Goal: Transaction & Acquisition: Obtain resource

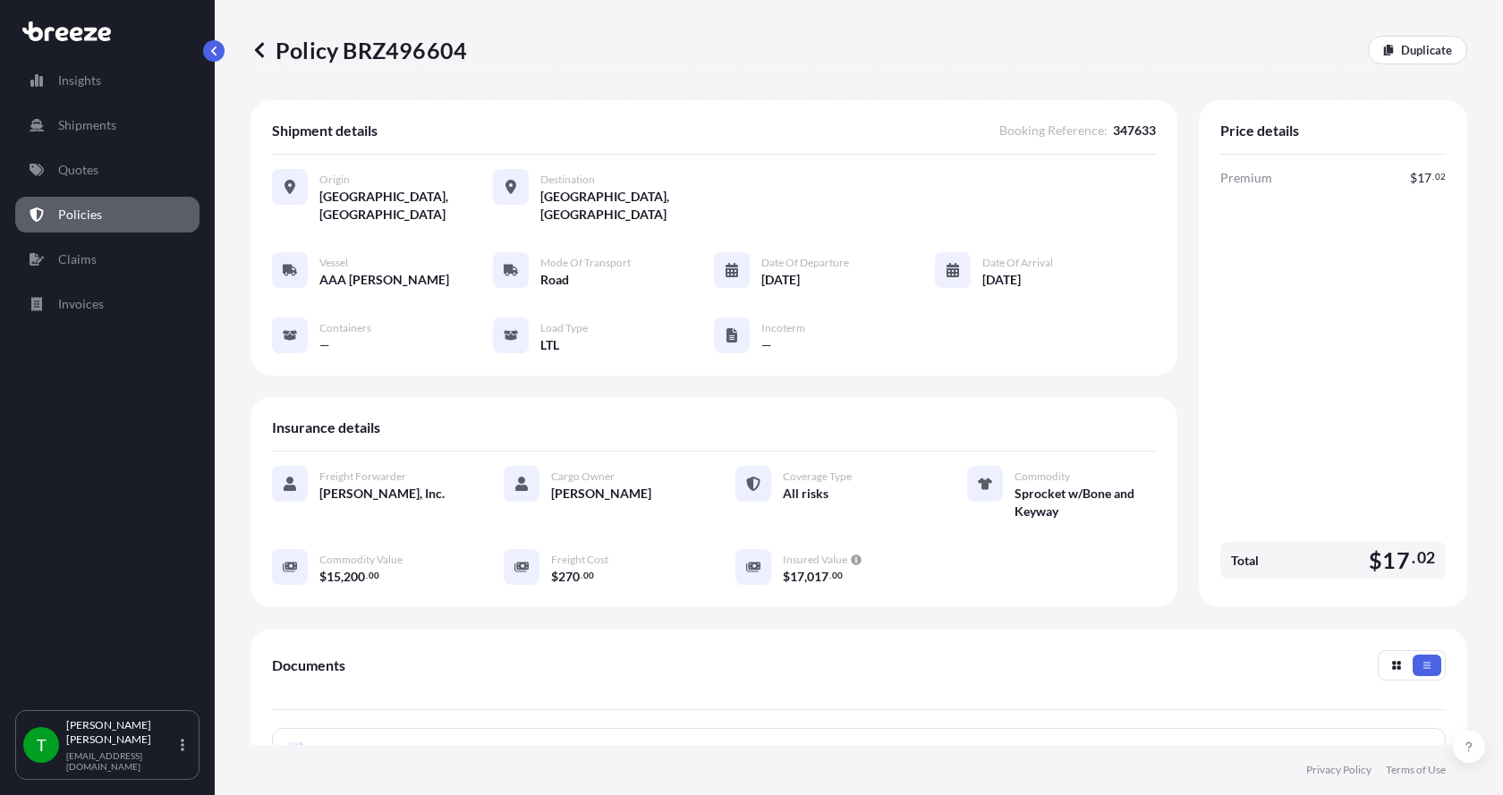
scroll to position [268, 0]
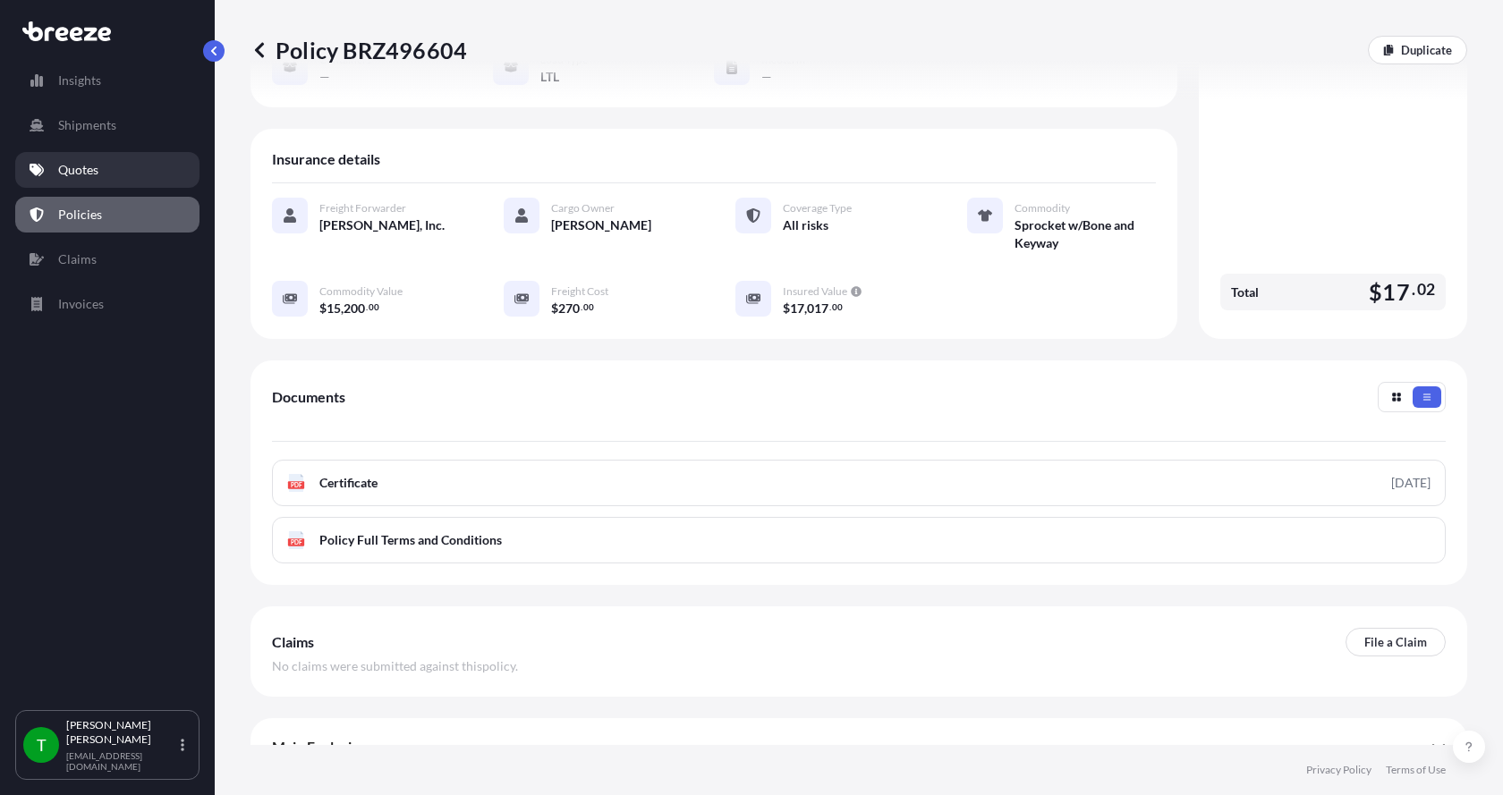
click at [81, 170] on p "Quotes" at bounding box center [78, 170] width 40 height 18
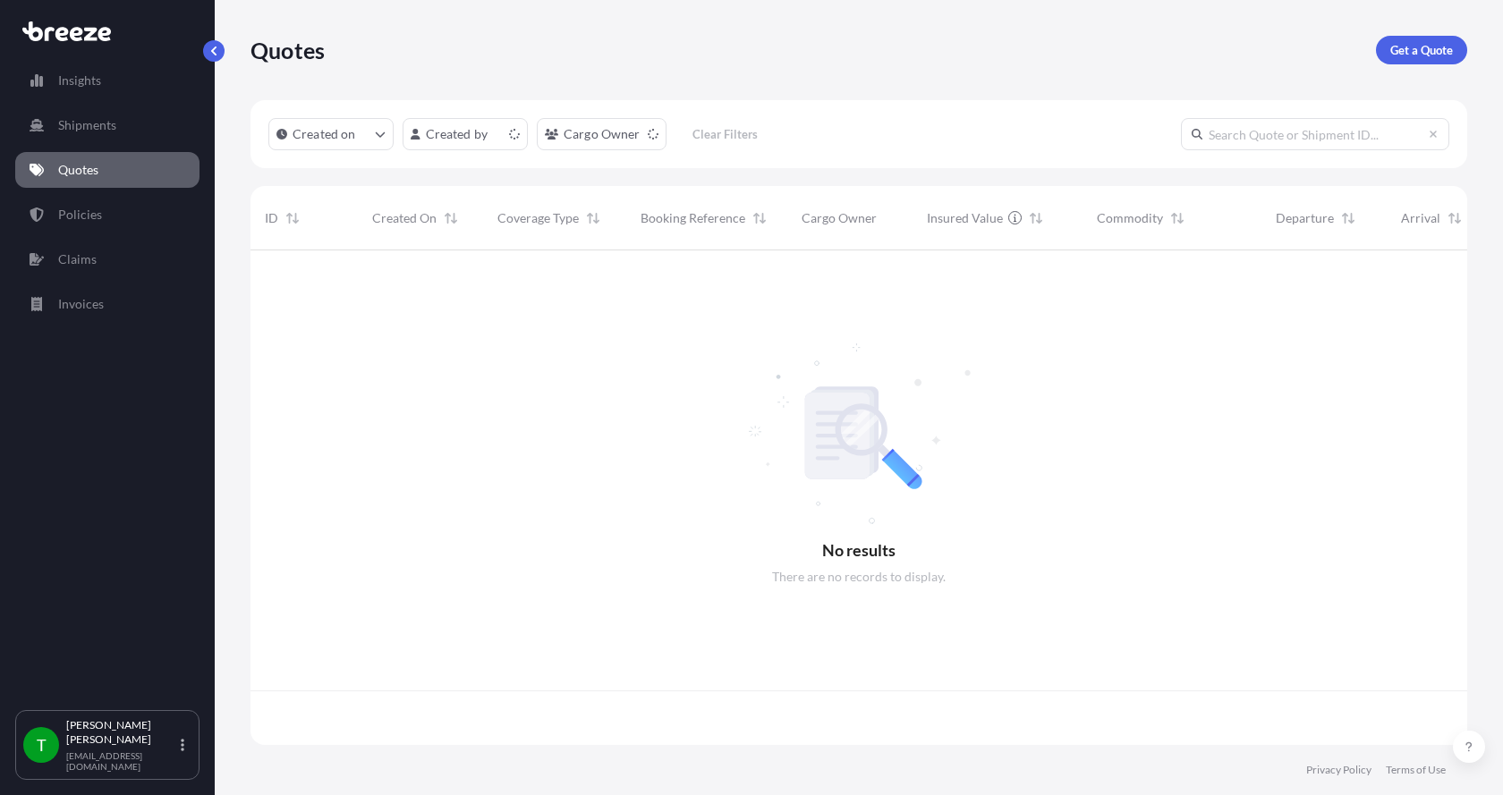
scroll to position [491, 1203]
click at [1409, 35] on div "Quotes Get a Quote" at bounding box center [858, 50] width 1216 height 100
click at [1406, 50] on p "Get a Quote" at bounding box center [1421, 50] width 63 height 18
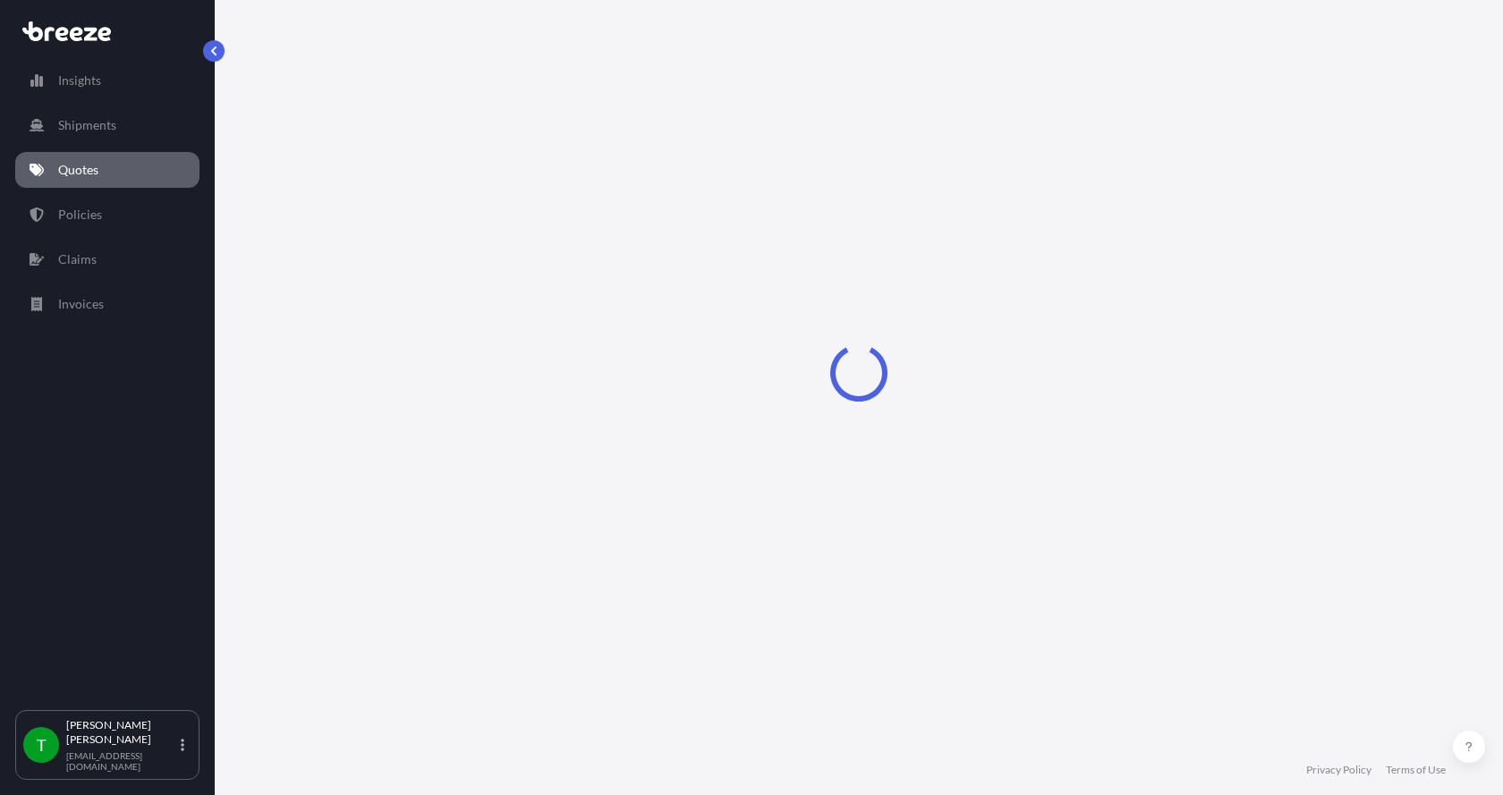
select select "Sea"
select select "1"
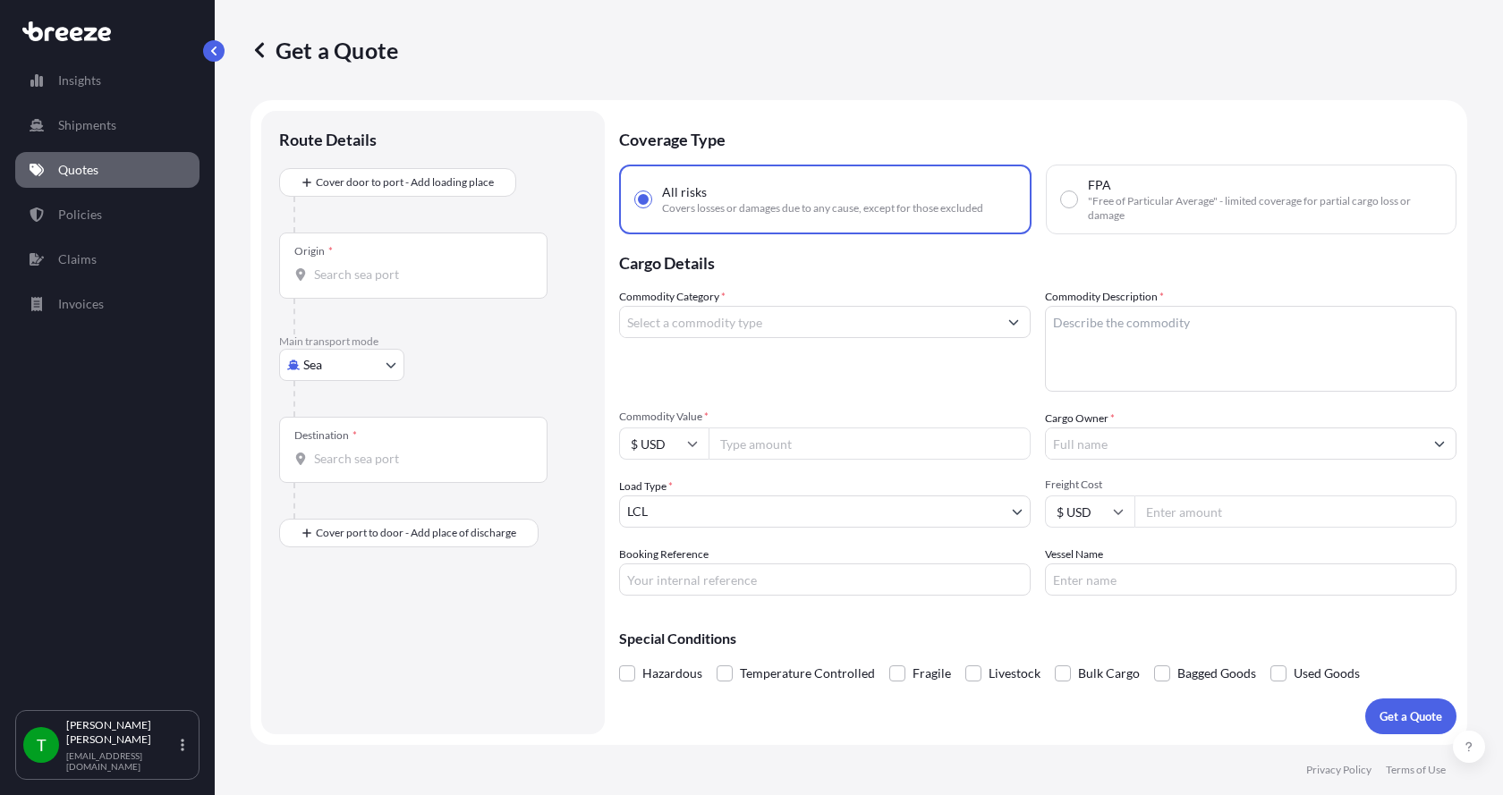
click at [318, 365] on body "Insights Shipments Quotes Policies Claims Invoices T [PERSON_NAME] [EMAIL_ADDRE…" at bounding box center [751, 397] width 1503 height 795
click at [341, 471] on span "Road" at bounding box center [327, 476] width 29 height 18
select select "Road"
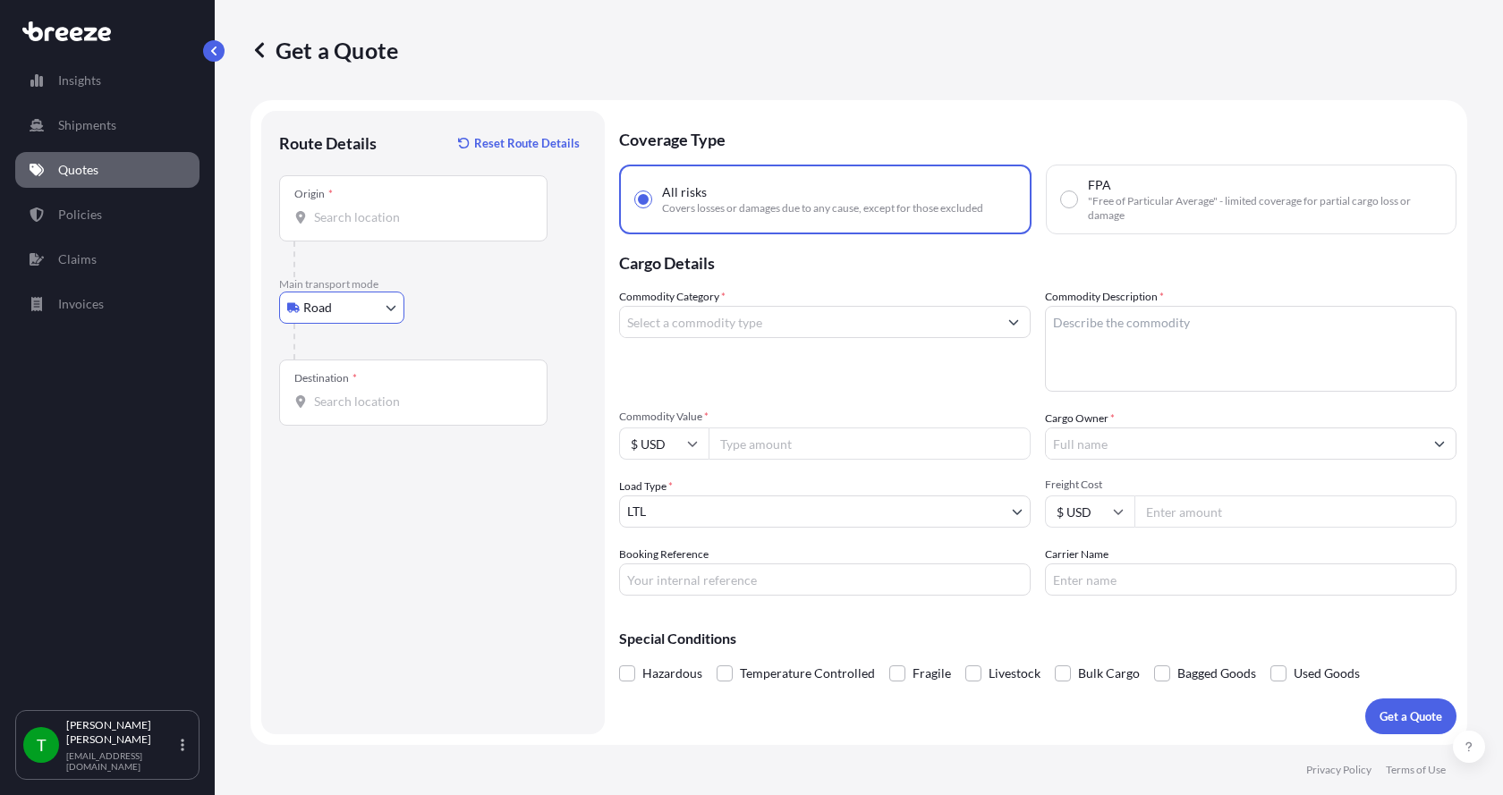
click at [354, 215] on input "Origin *" at bounding box center [419, 217] width 211 height 18
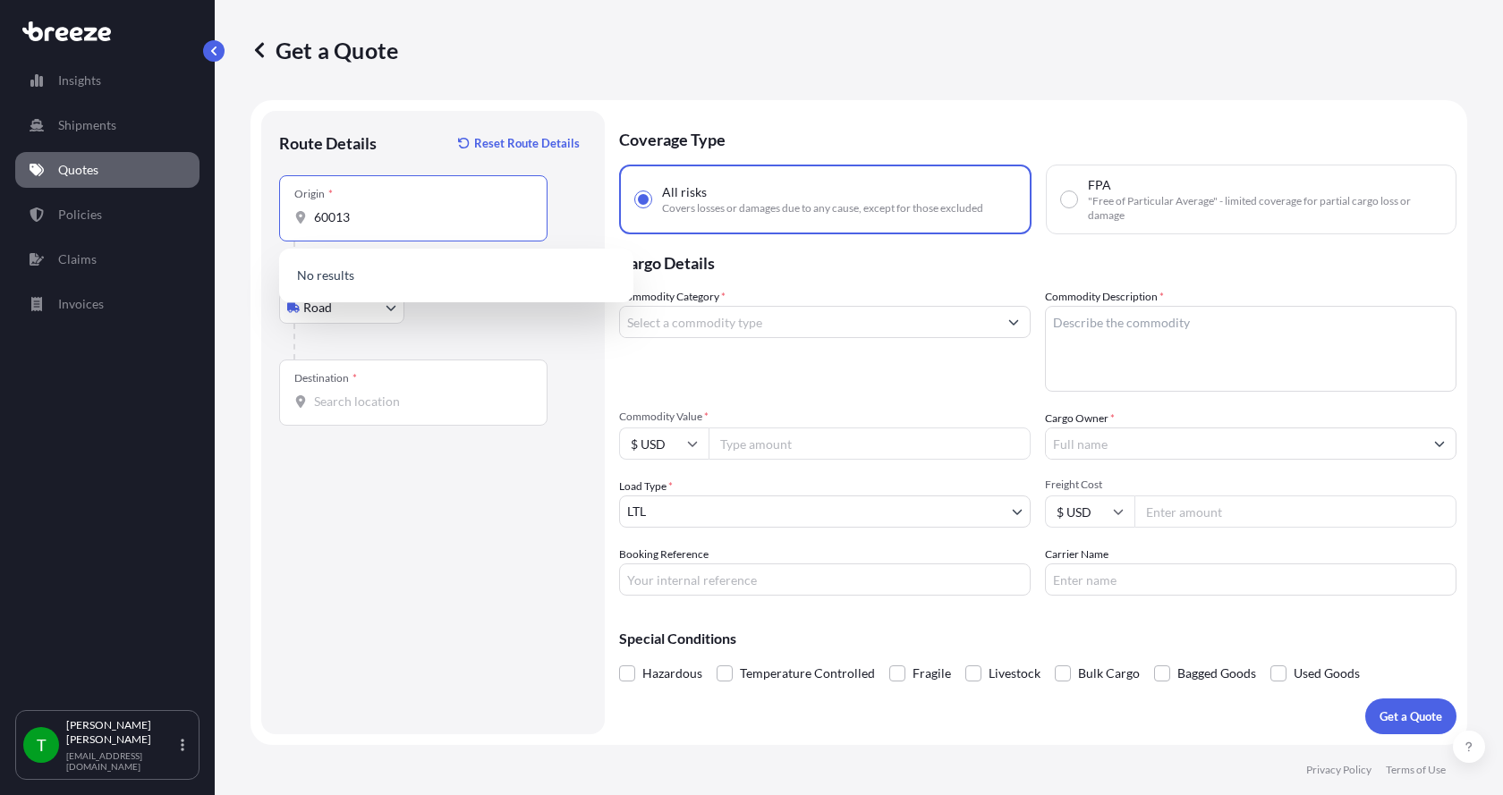
type input "60013"
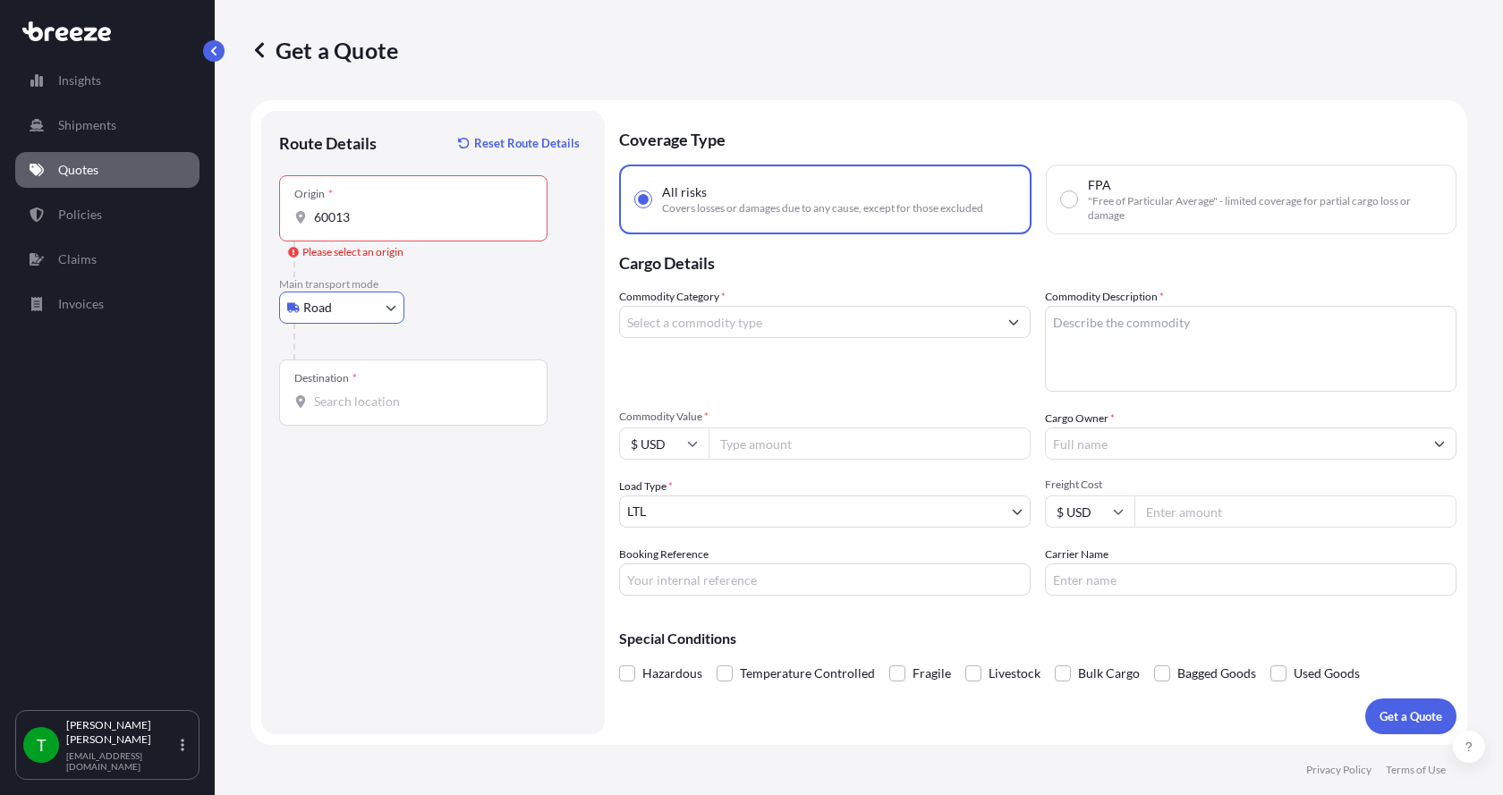
click at [358, 213] on input "60013" at bounding box center [419, 217] width 211 height 18
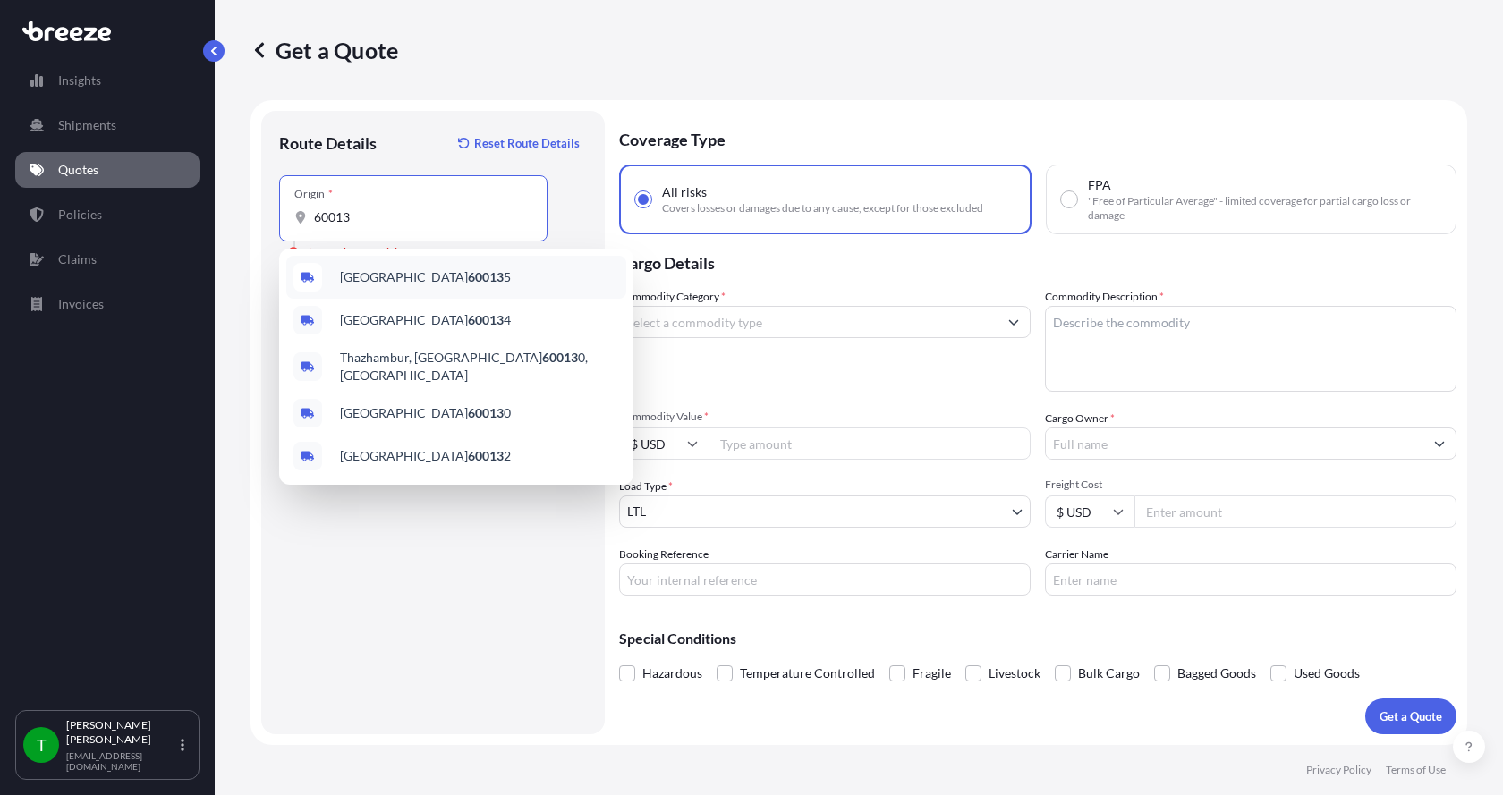
drag, startPoint x: 372, startPoint y: 216, endPoint x: 254, endPoint y: 213, distance: 118.1
click at [254, 213] on form "Route Details Reset Route Details Place of loading Road Road Rail Origin * 6001…" at bounding box center [858, 422] width 1216 height 645
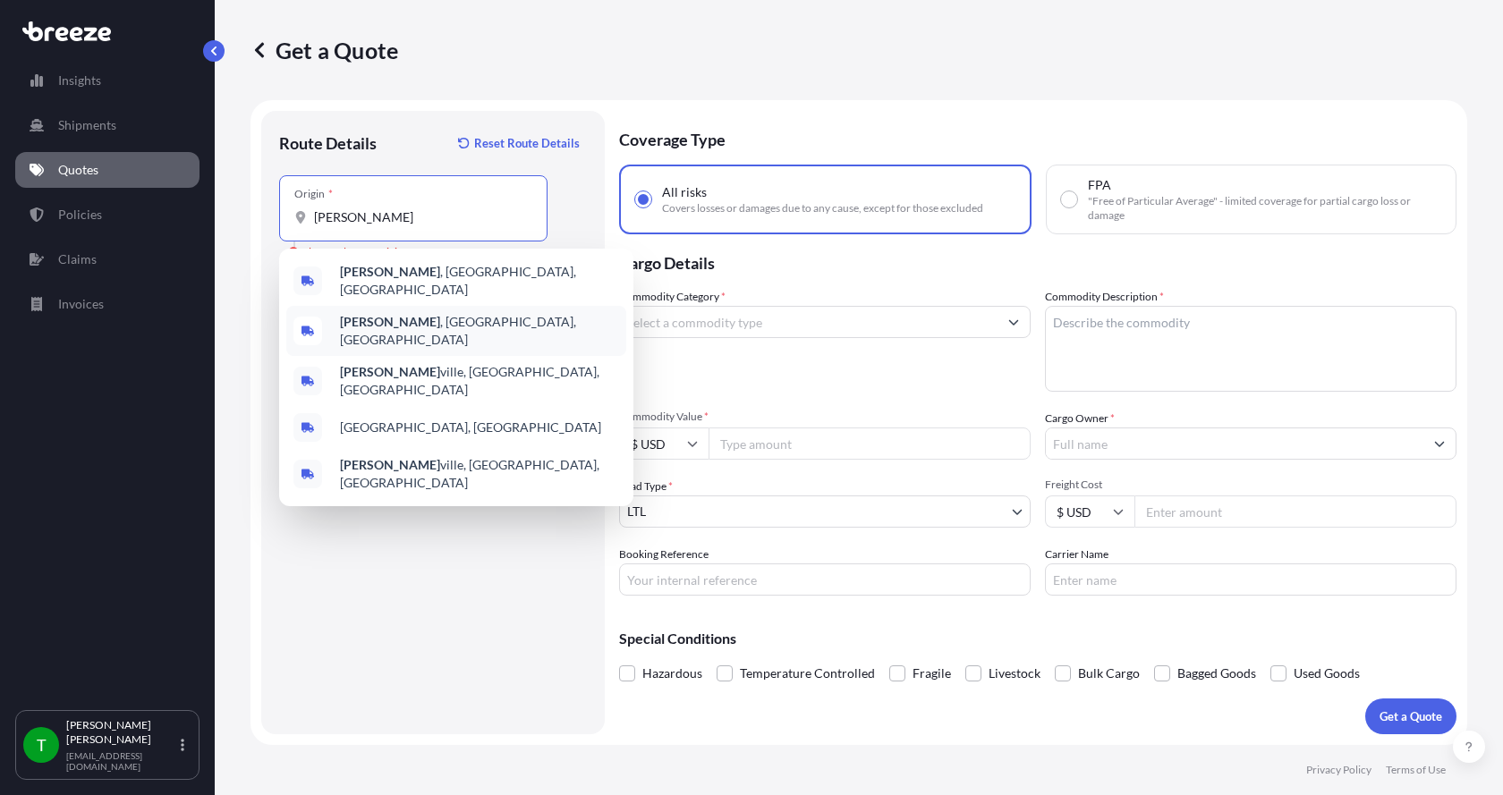
click at [349, 314] on b "[PERSON_NAME]" at bounding box center [390, 321] width 100 height 15
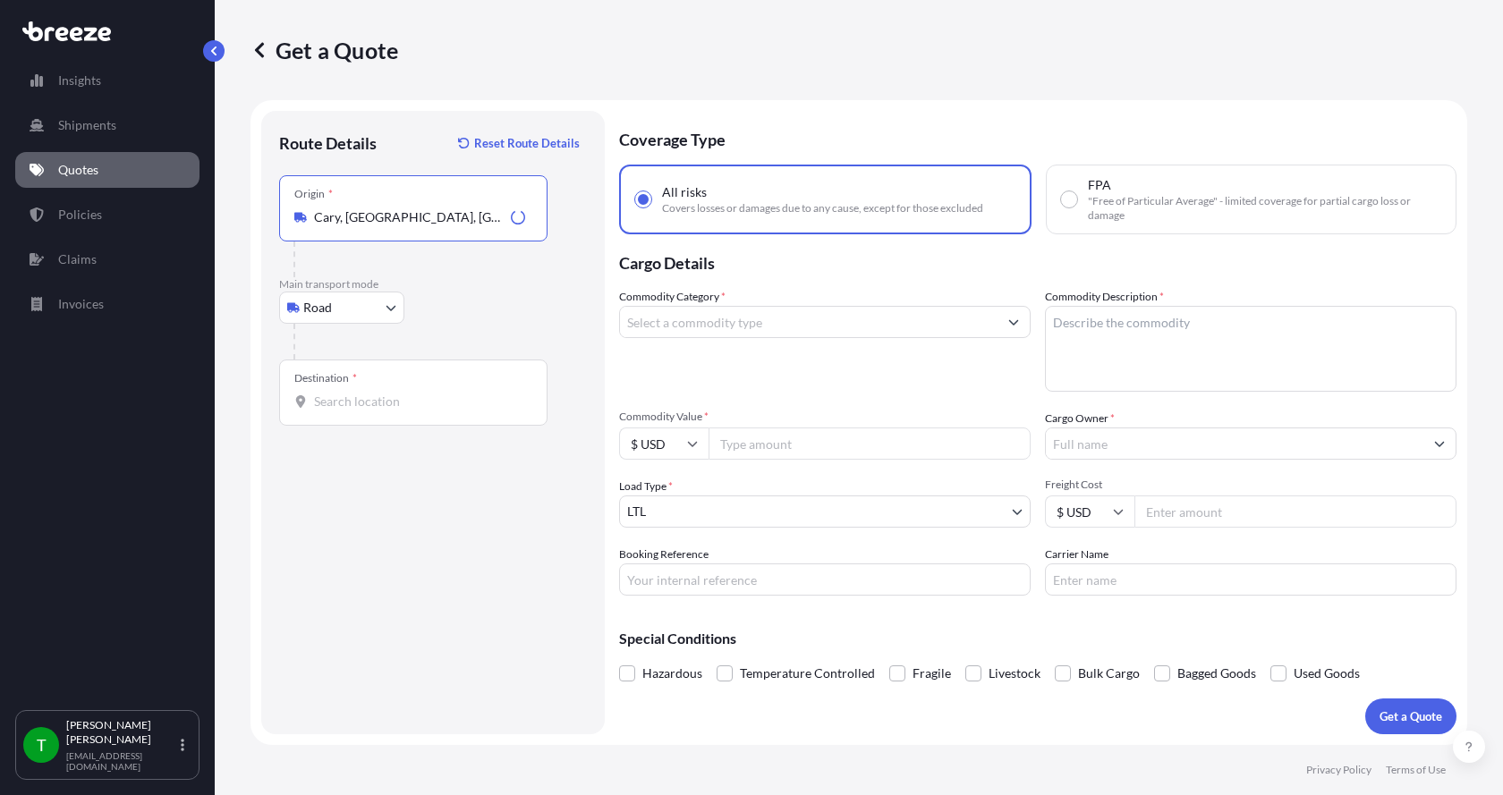
type input "Cary, [GEOGRAPHIC_DATA], [GEOGRAPHIC_DATA]"
click at [335, 402] on input "Destination *" at bounding box center [419, 402] width 211 height 18
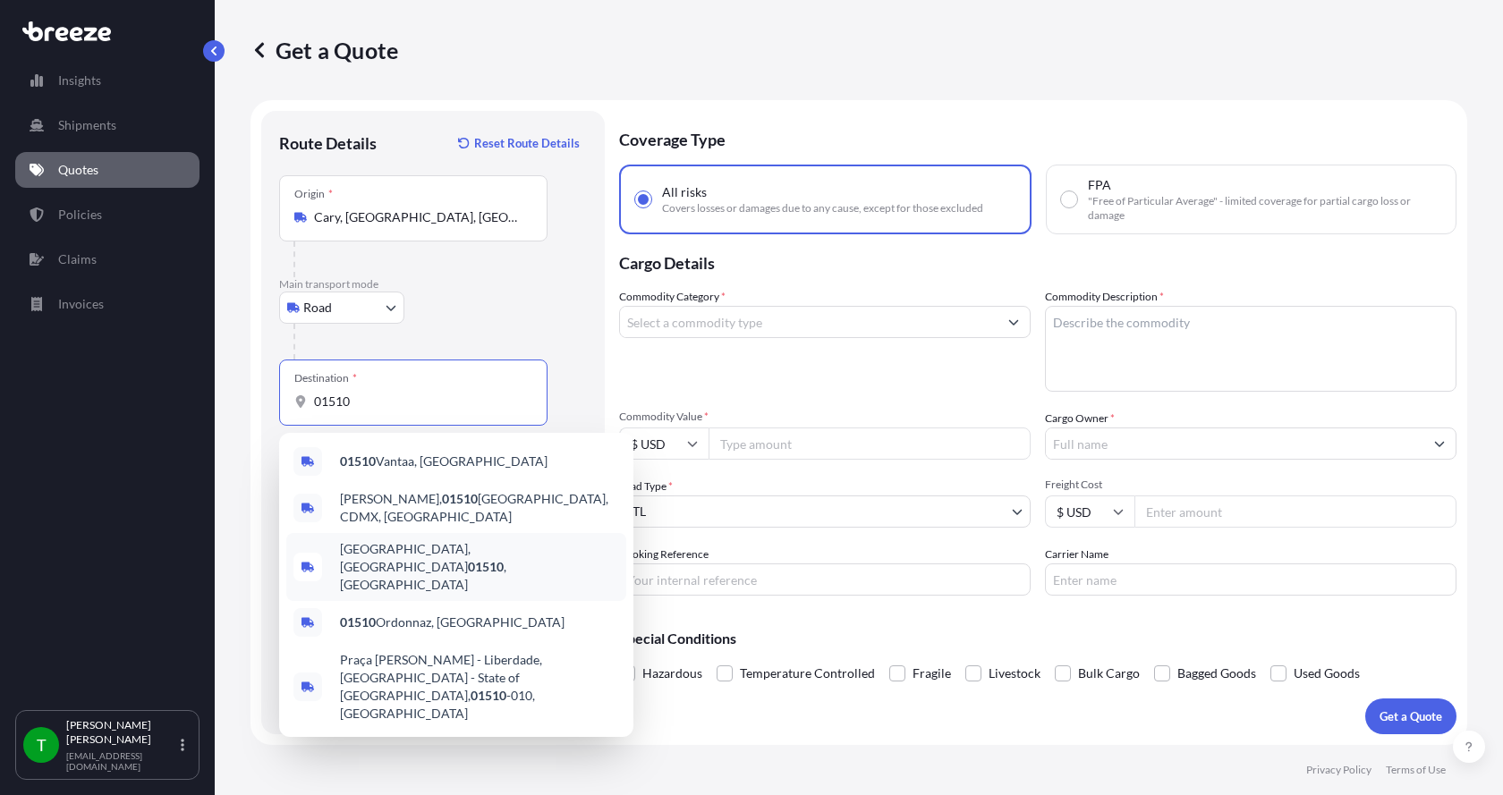
click at [368, 547] on span "[PERSON_NAME], MA 01510 , [GEOGRAPHIC_DATA]" at bounding box center [479, 567] width 279 height 54
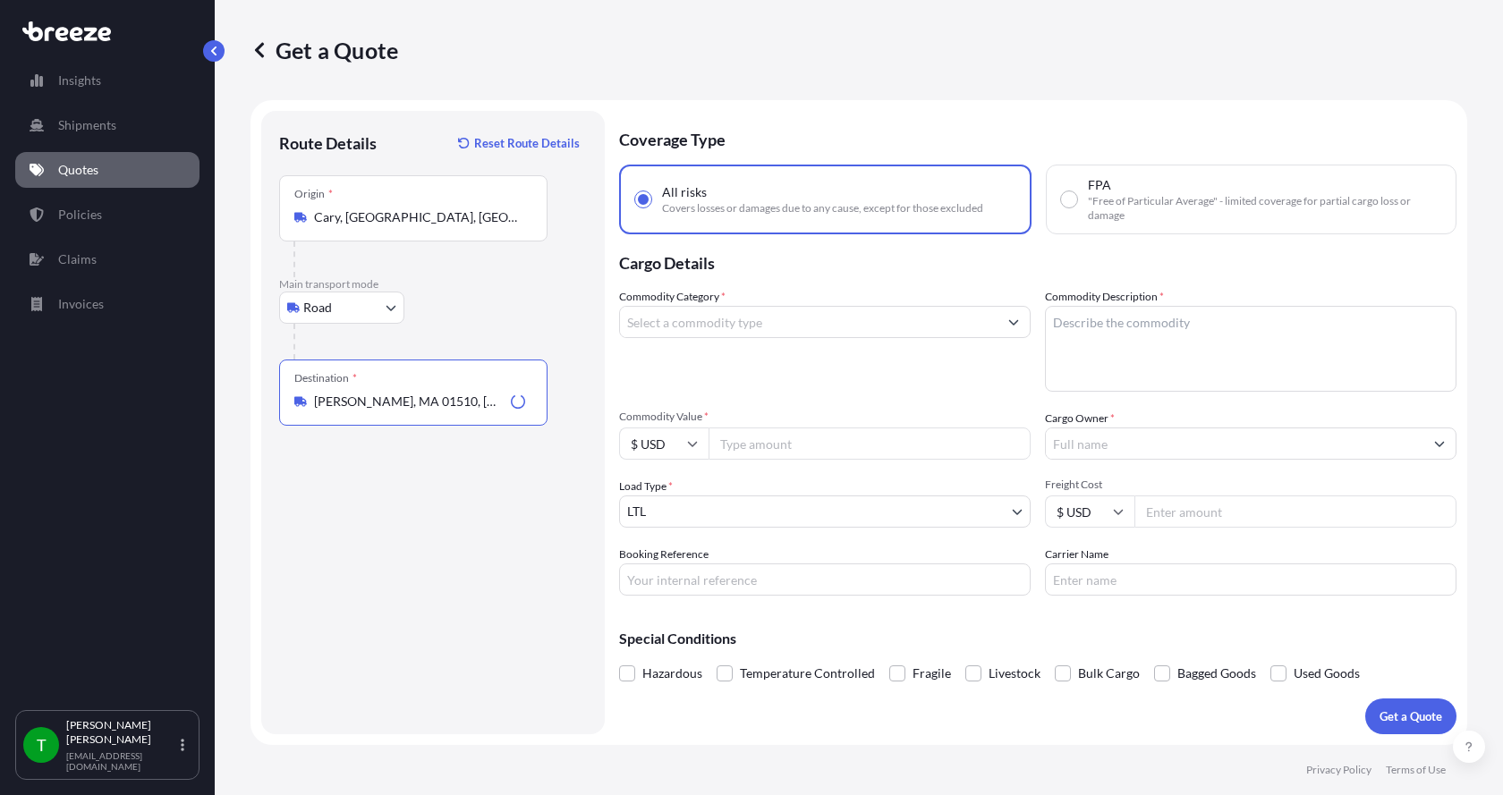
type input "[PERSON_NAME], MA 01510, [GEOGRAPHIC_DATA]"
click at [734, 329] on input "Commodity Category *" at bounding box center [808, 322] width 377 height 32
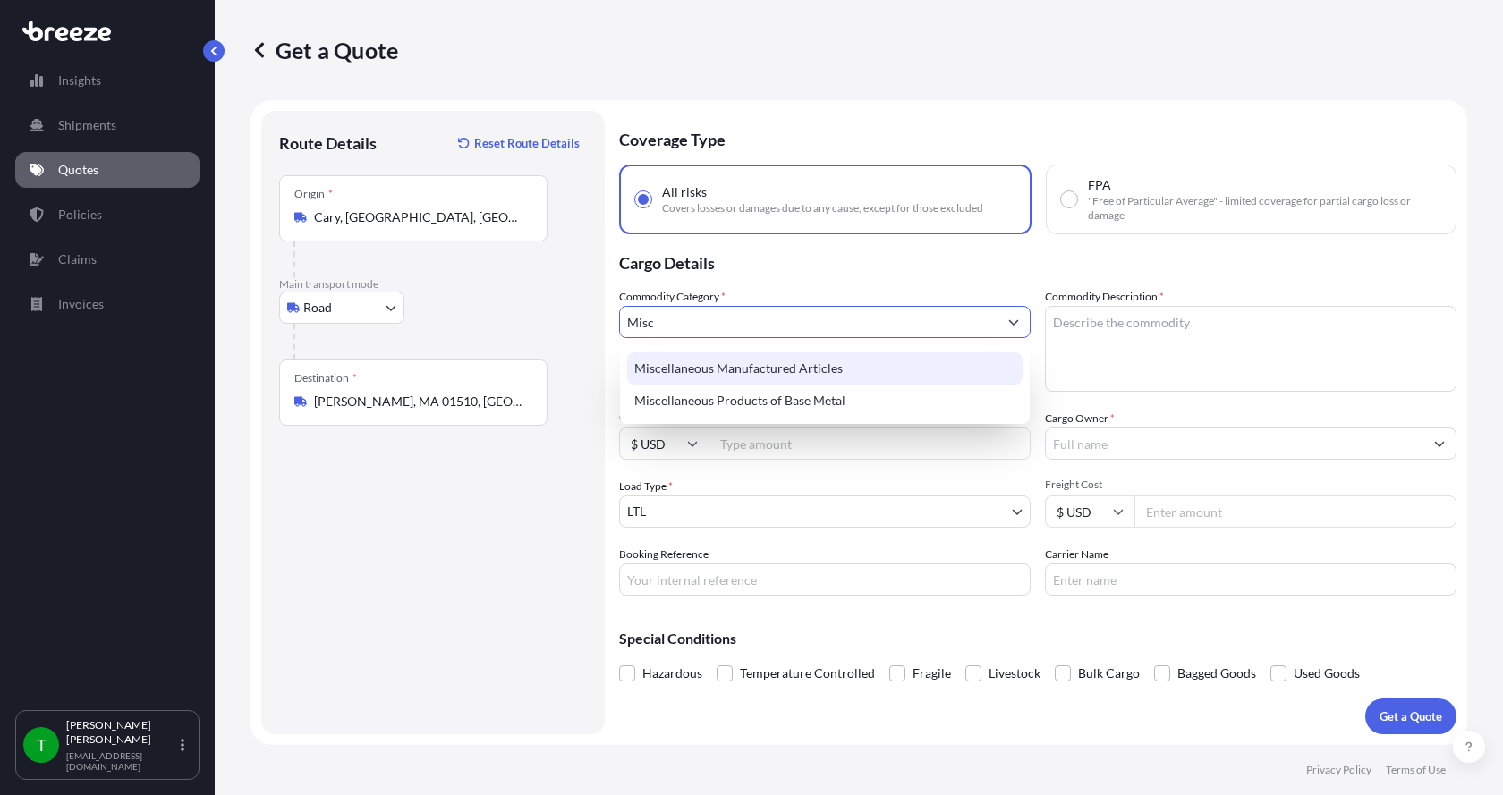
click at [728, 360] on div "Miscellaneous Manufactured Articles" at bounding box center [824, 368] width 395 height 32
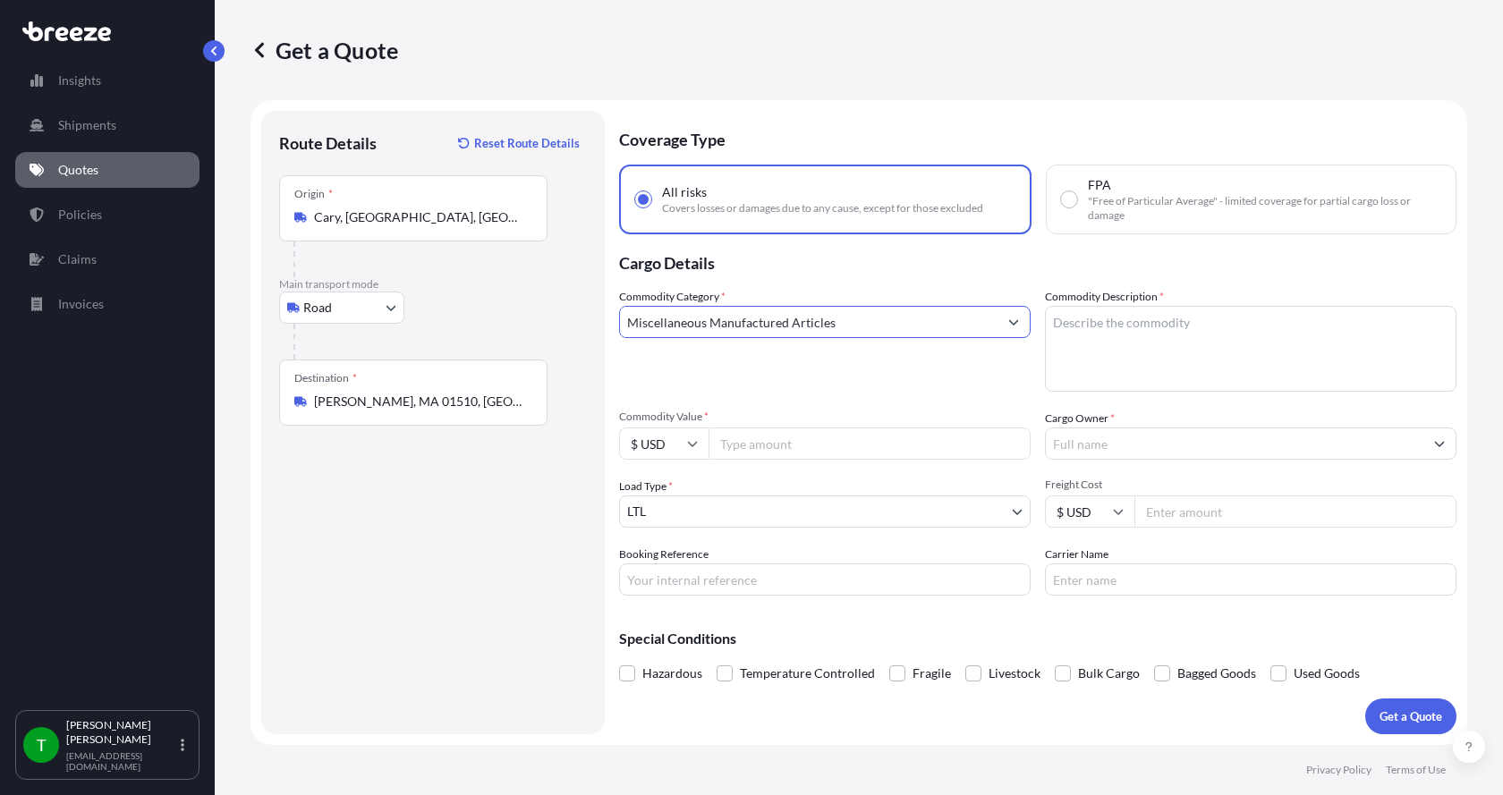
type input "Miscellaneous Manufactured Articles"
click at [1133, 326] on textarea "Commodity Description *" at bounding box center [1250, 349] width 411 height 86
type textarea "Mold Components"
click at [776, 437] on input "Commodity Value *" at bounding box center [869, 444] width 322 height 32
type input "23000.00"
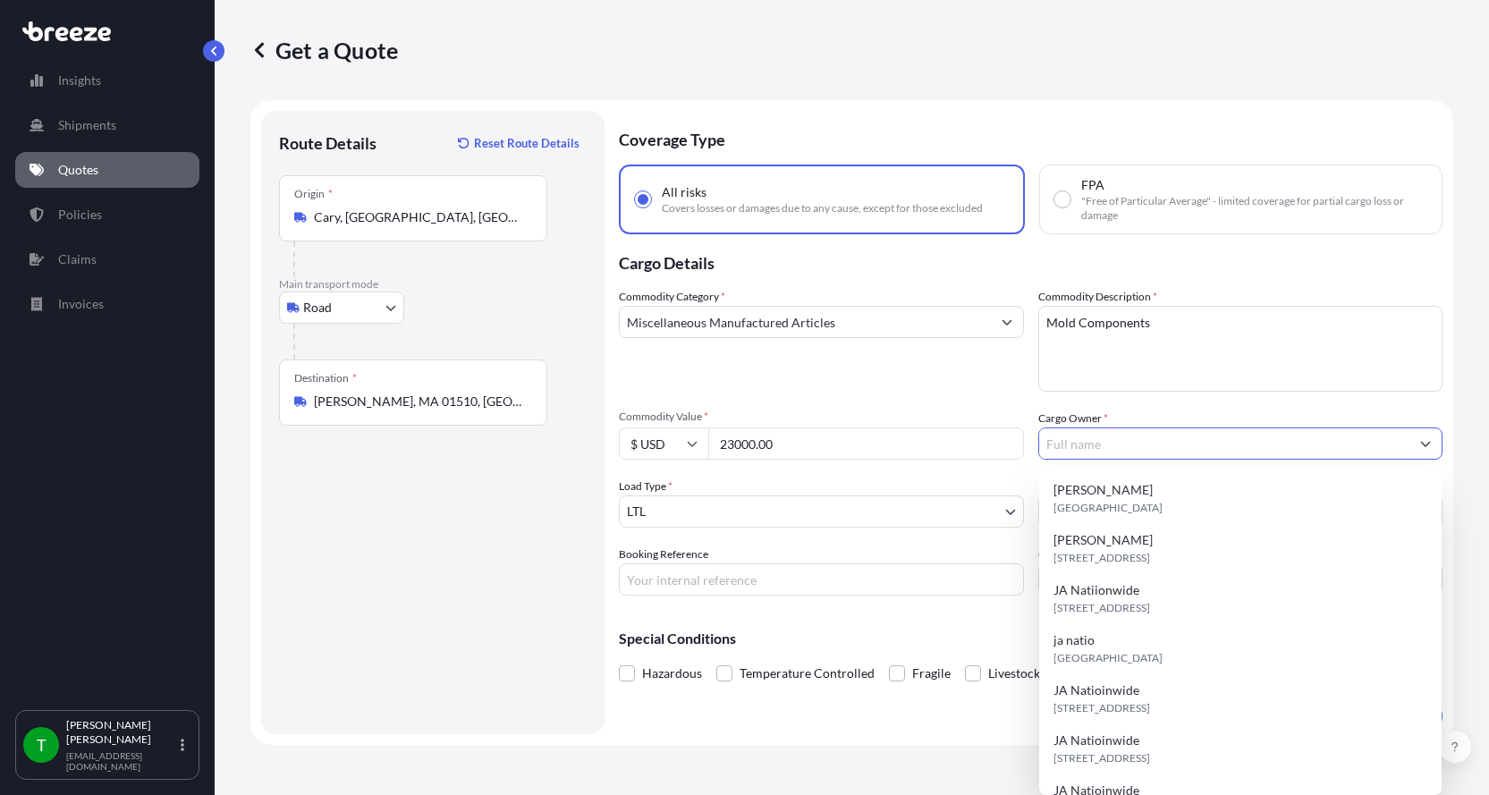
click at [1086, 445] on input "Cargo Owner *" at bounding box center [1224, 444] width 371 height 32
type input "JA Nationwide"
click at [767, 579] on input "Booking Reference" at bounding box center [821, 580] width 405 height 32
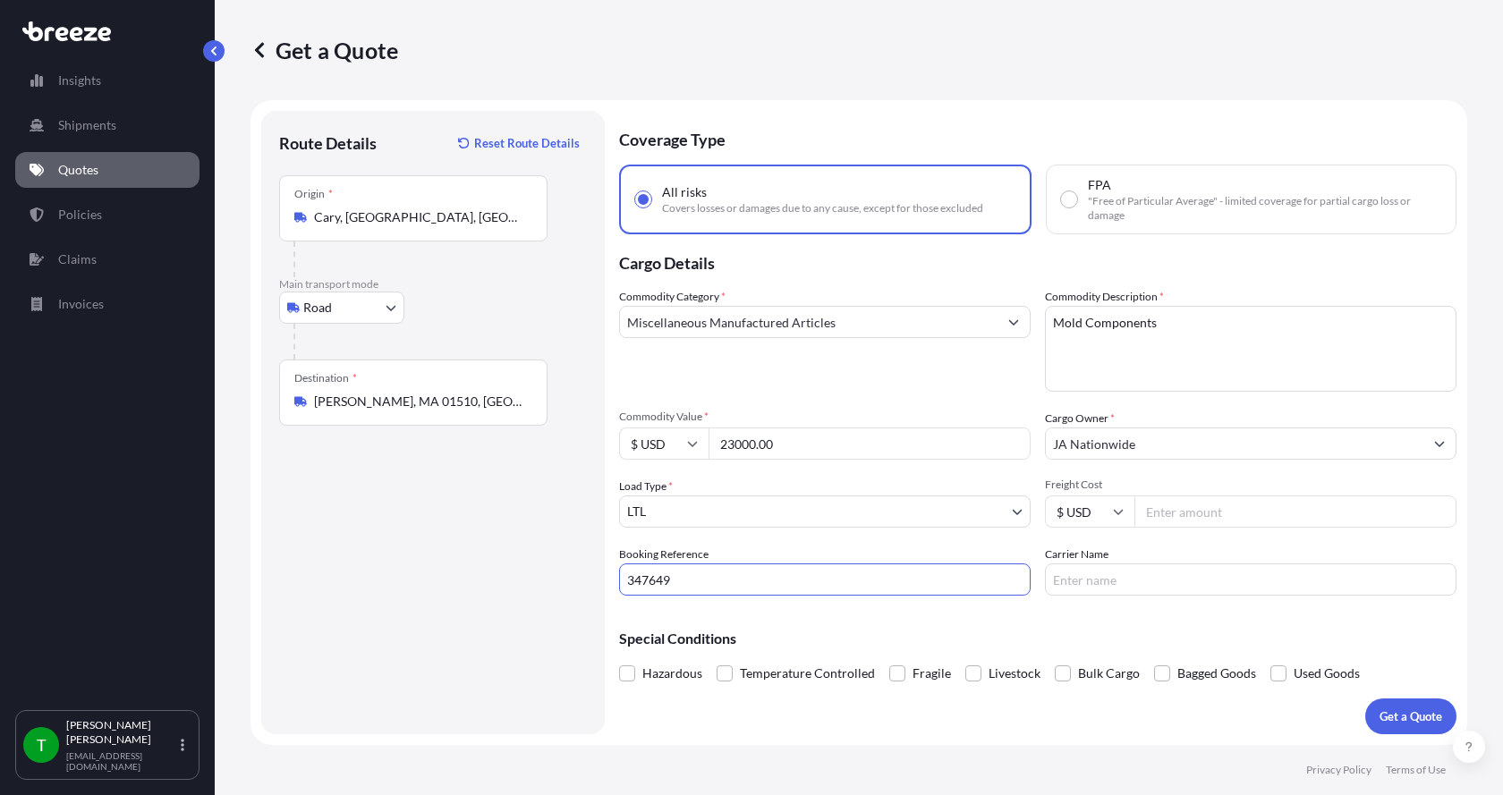
type input "347649"
click at [1205, 513] on input "Freight Cost" at bounding box center [1295, 512] width 322 height 32
type input "230.00"
click at [1176, 580] on input "Carrier Name" at bounding box center [1250, 580] width 411 height 32
type input "[PERSON_NAME] XPO"
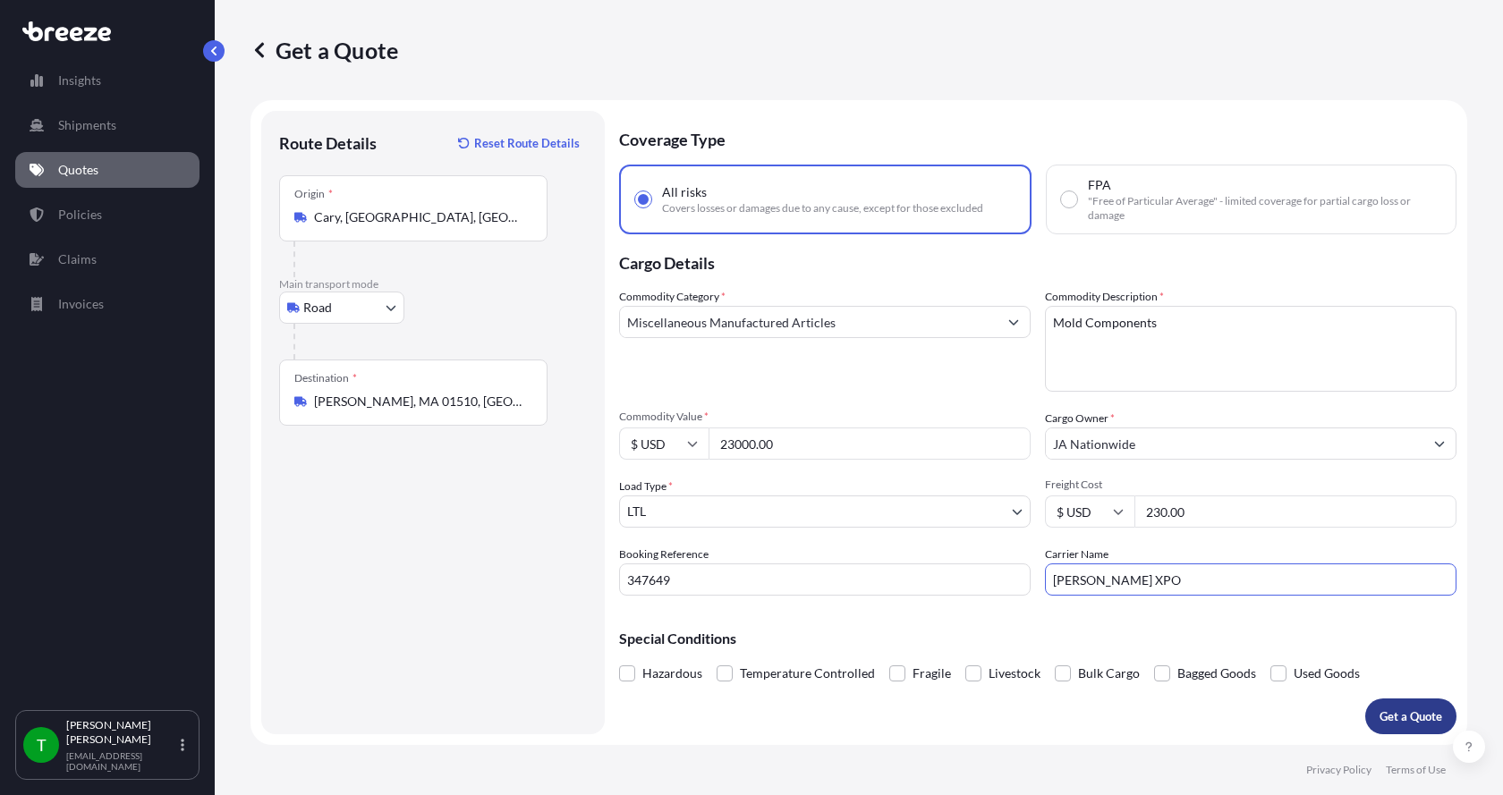
click at [1383, 713] on p "Get a Quote" at bounding box center [1410, 717] width 63 height 18
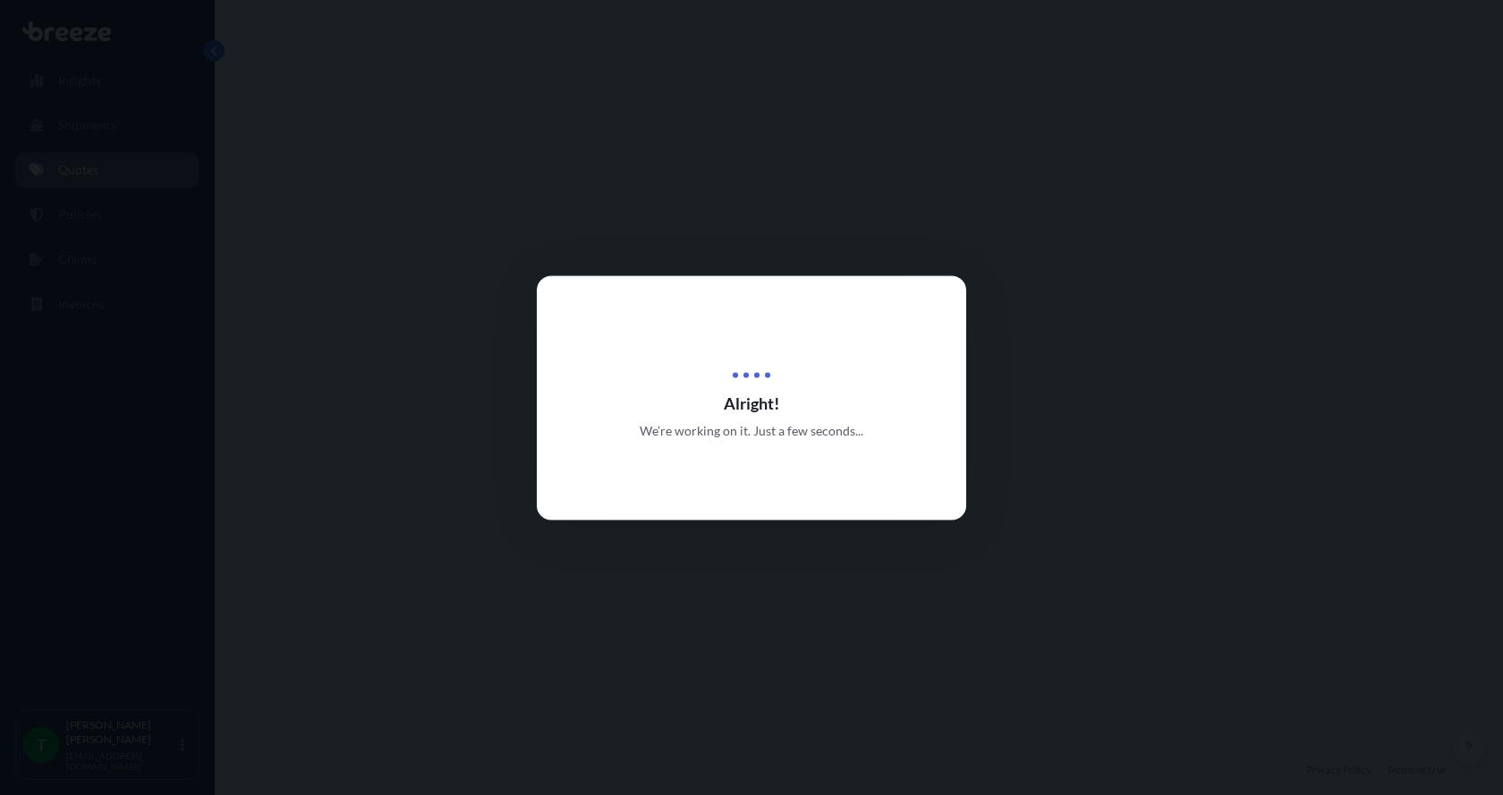
select select "Road"
select select "1"
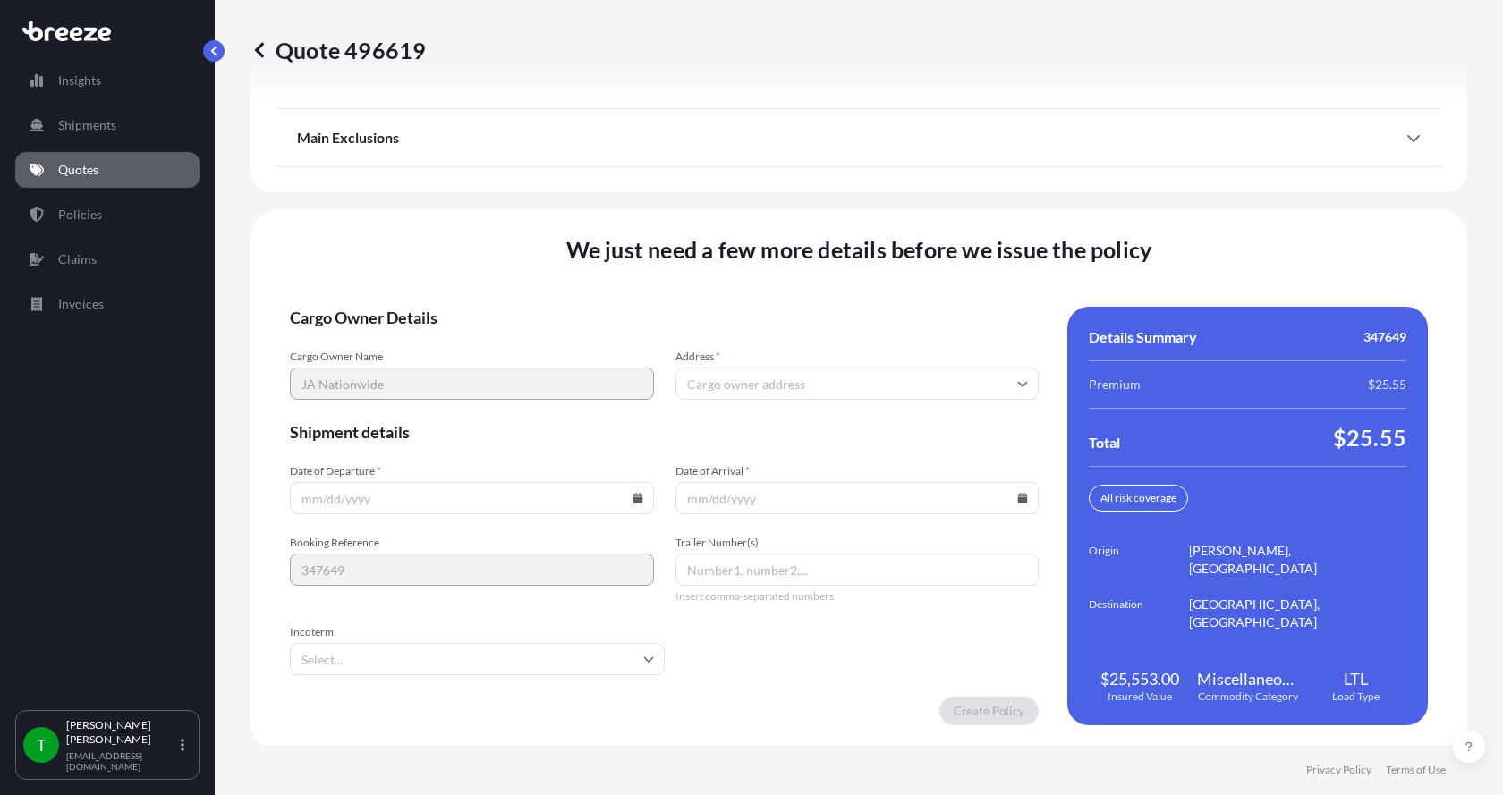
scroll to position [2353, 0]
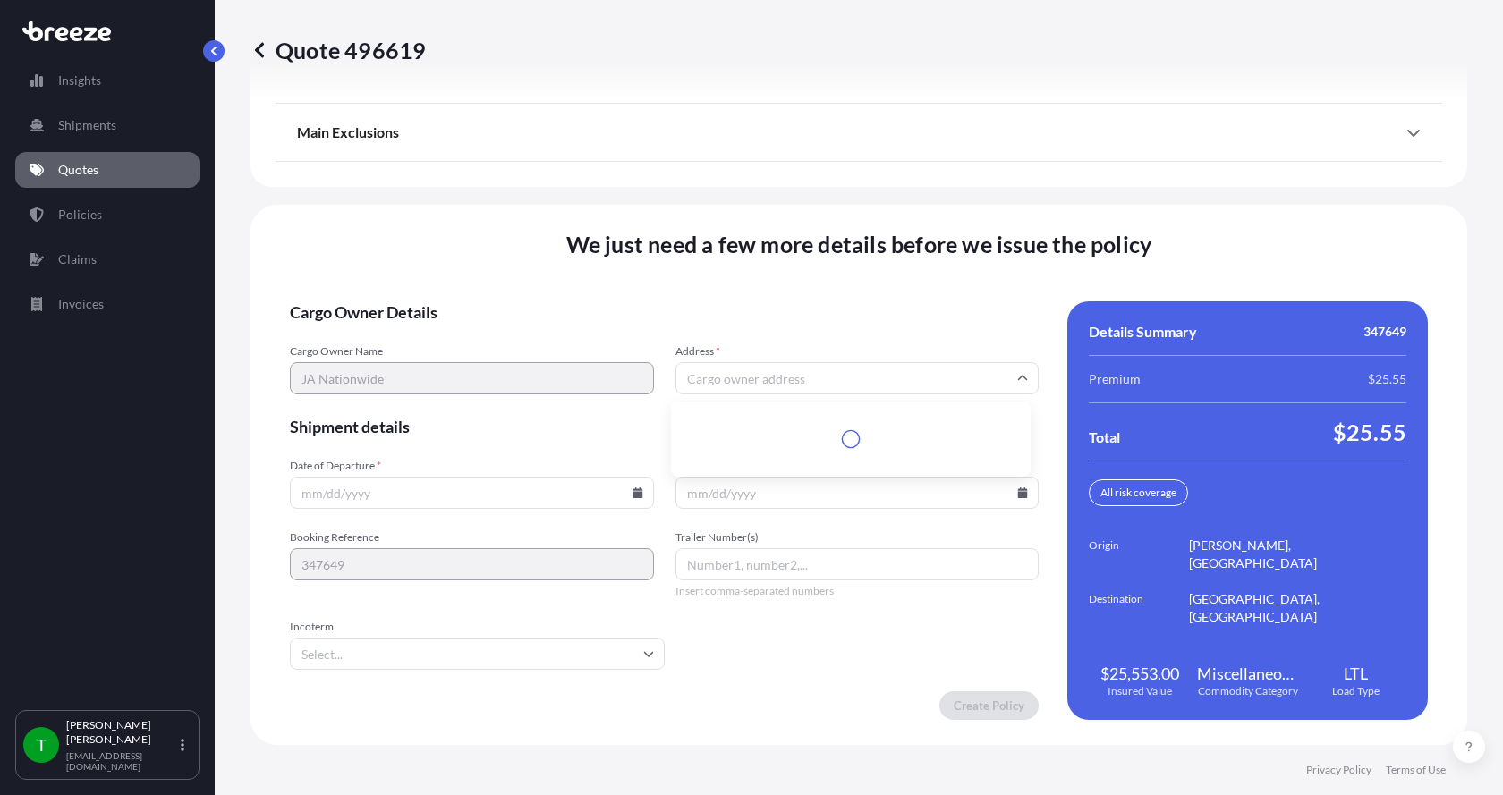
click at [714, 382] on input "Address *" at bounding box center [857, 378] width 364 height 32
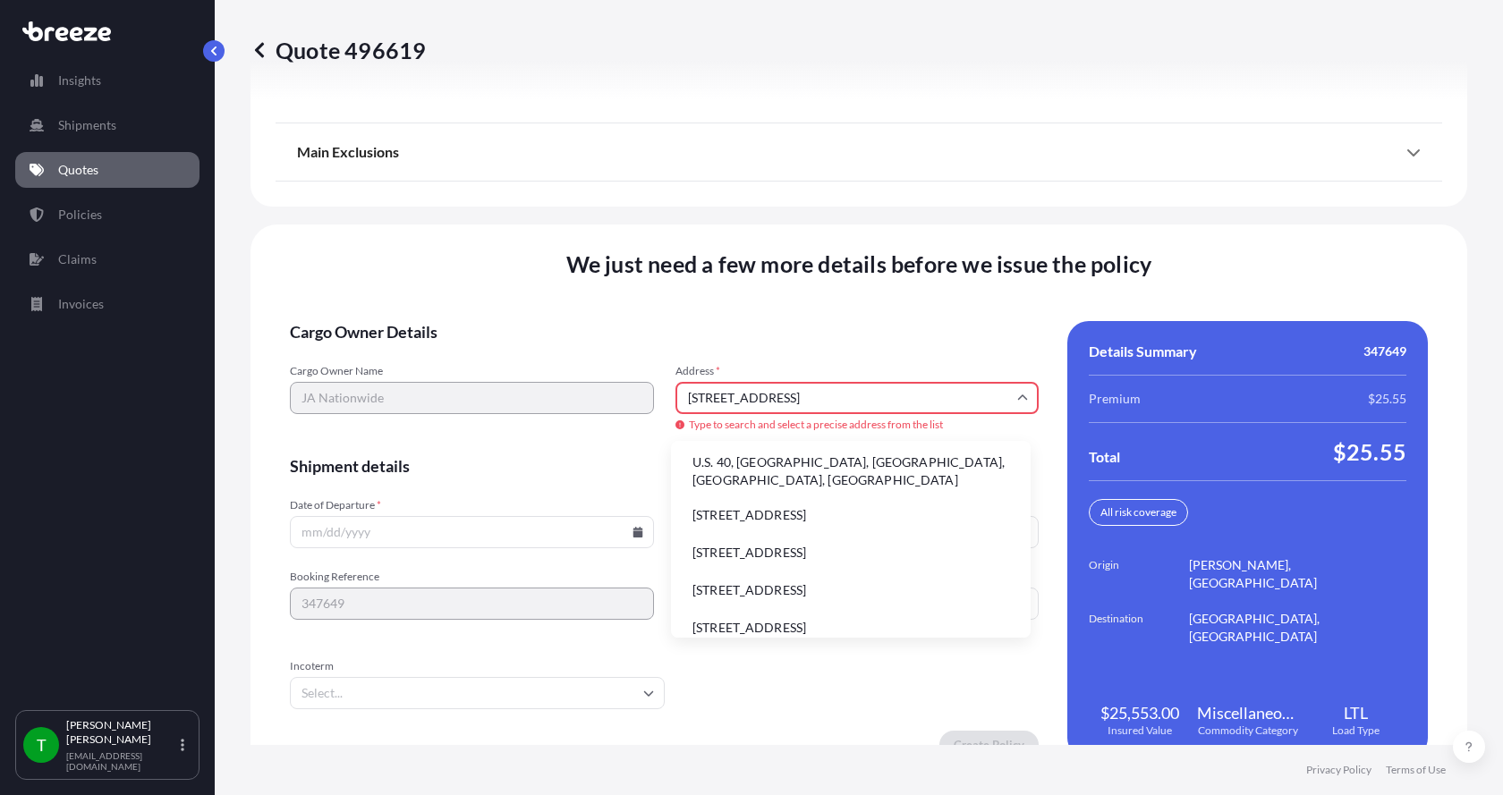
click at [714, 498] on li "[STREET_ADDRESS]" at bounding box center [850, 515] width 345 height 34
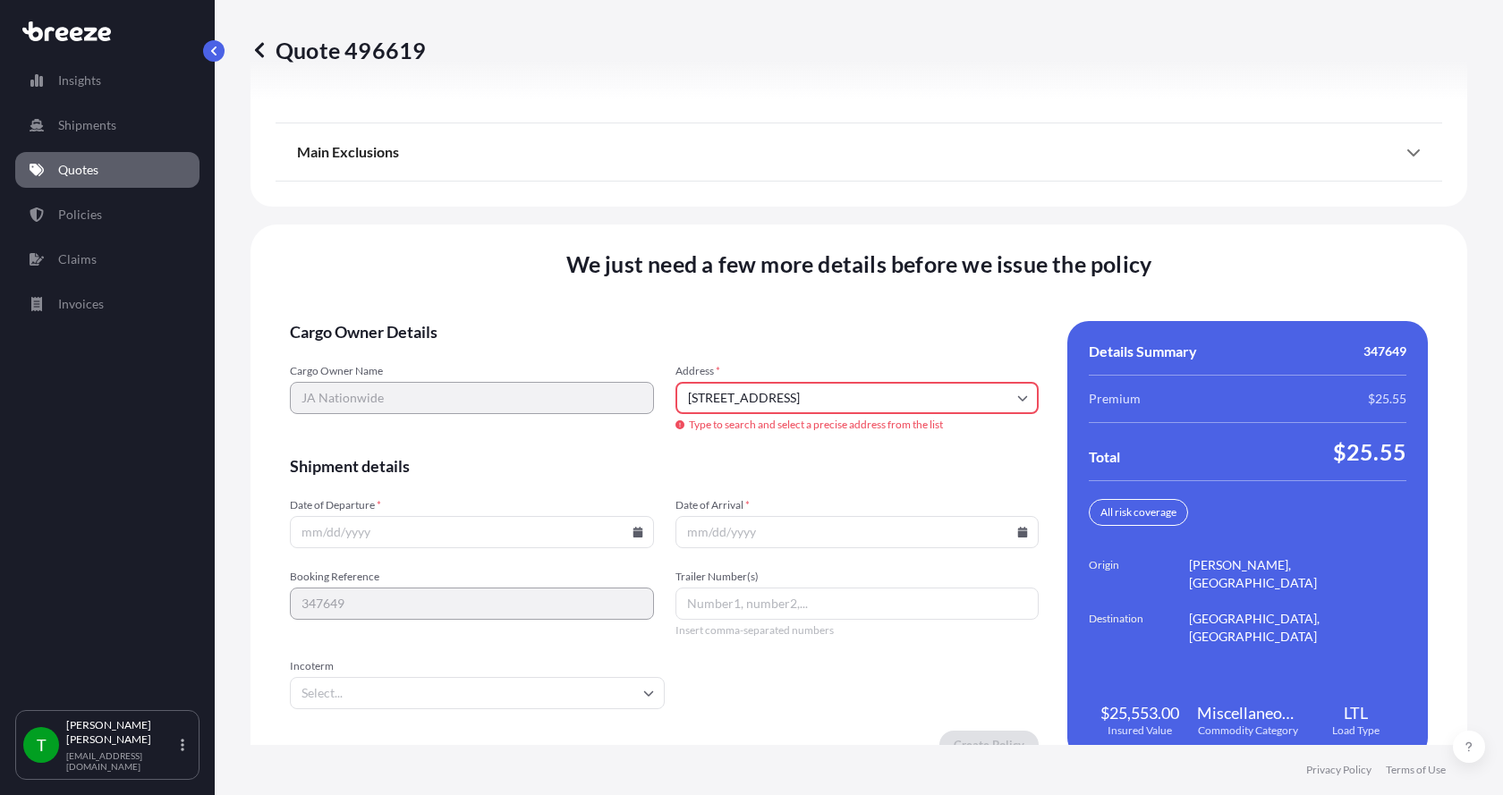
type input "[STREET_ADDRESS]"
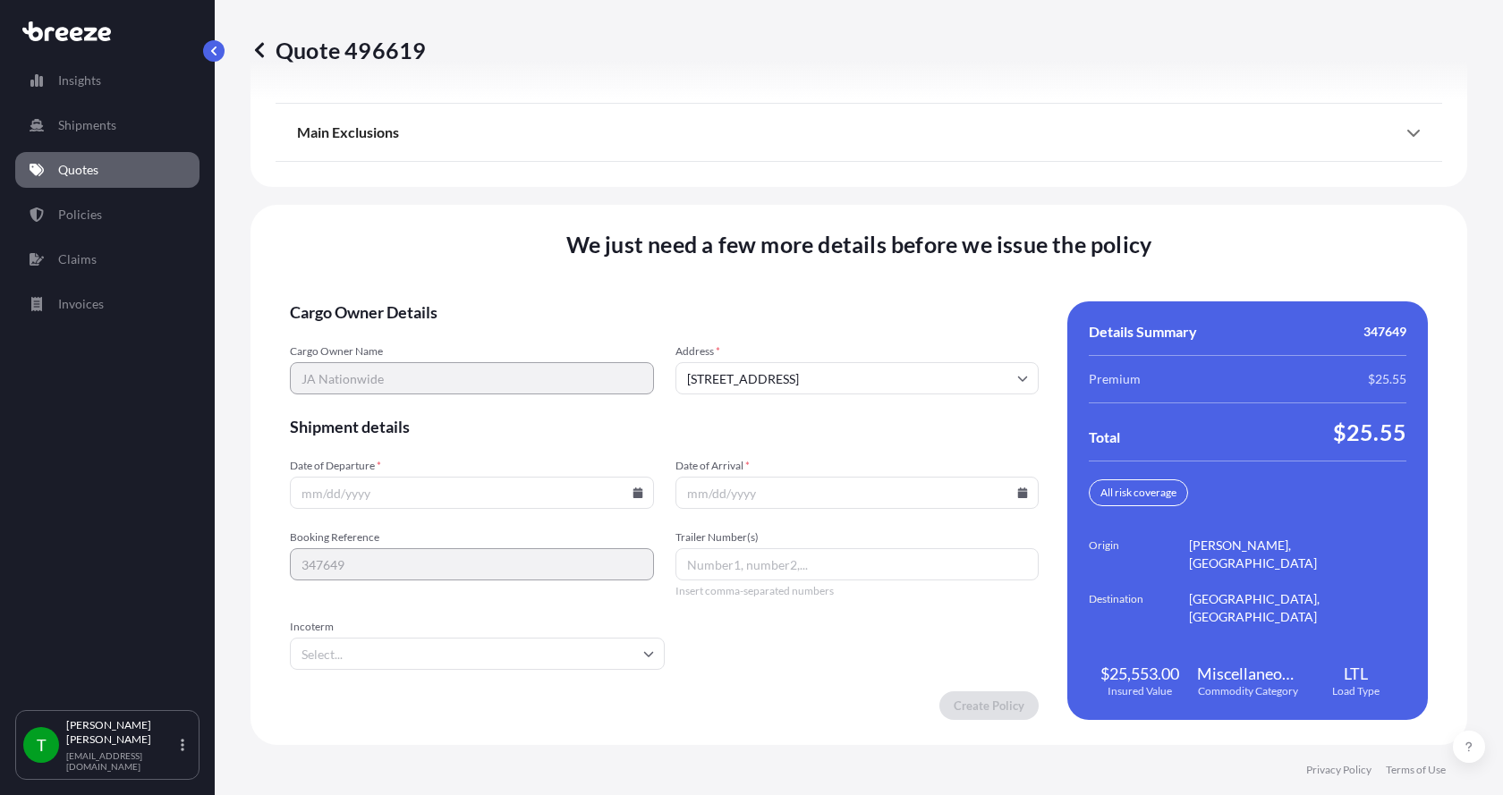
click at [632, 492] on icon at bounding box center [637, 492] width 11 height 11
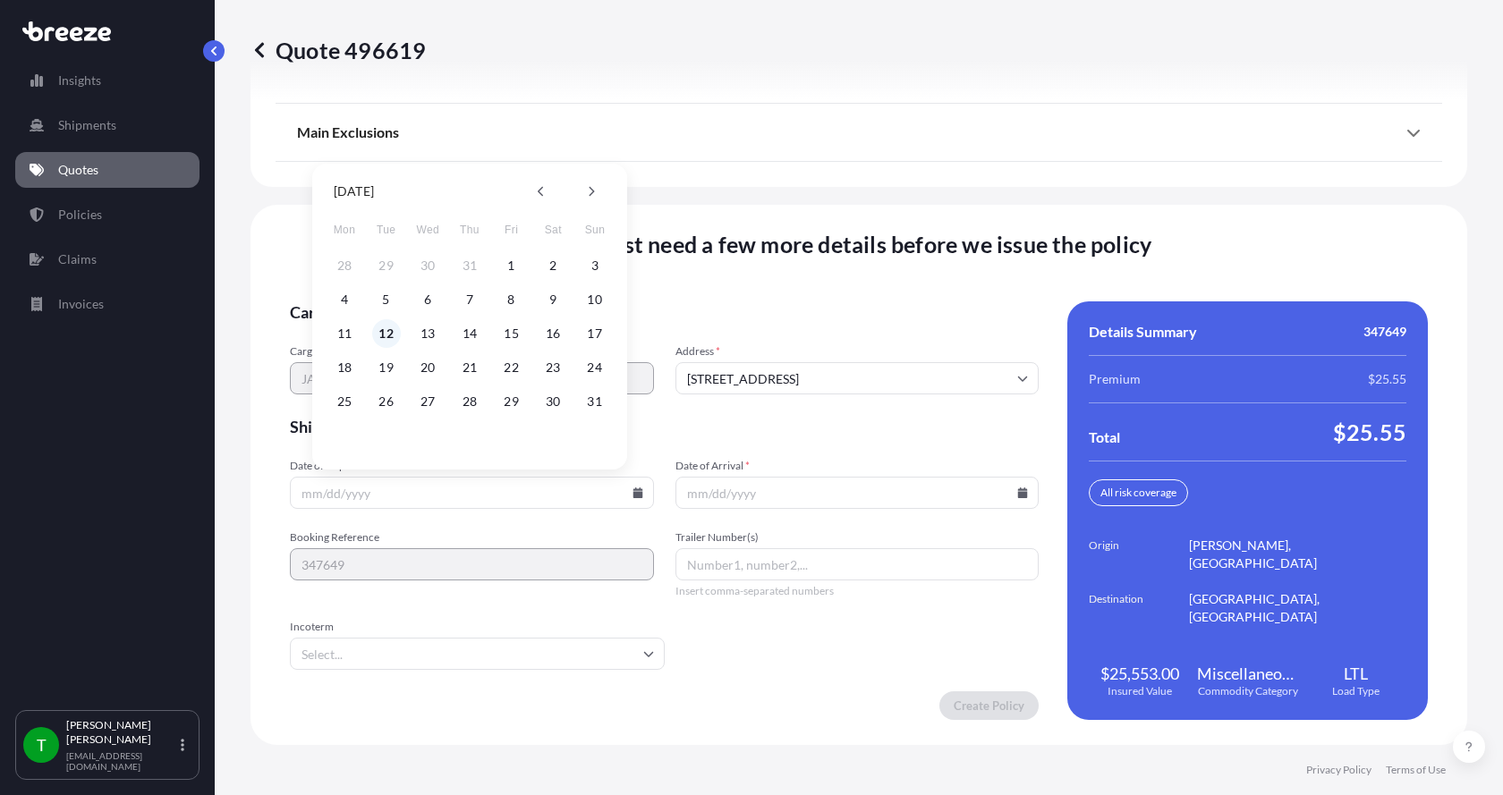
click at [388, 337] on button "12" at bounding box center [386, 333] width 29 height 29
type input "[DATE]"
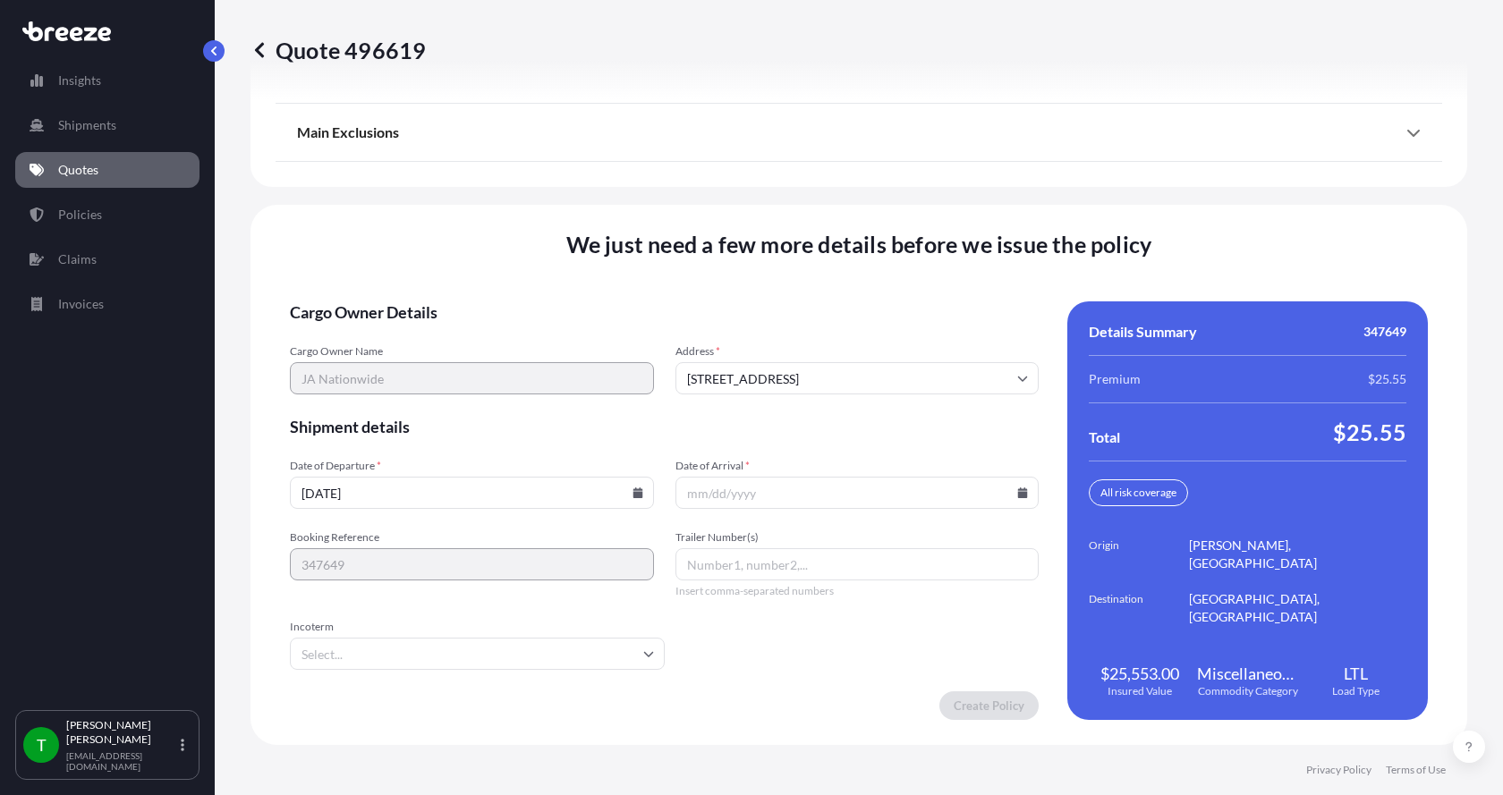
click at [396, 386] on button "12" at bounding box center [406, 394] width 21 height 16
click at [1018, 494] on icon at bounding box center [1023, 492] width 10 height 11
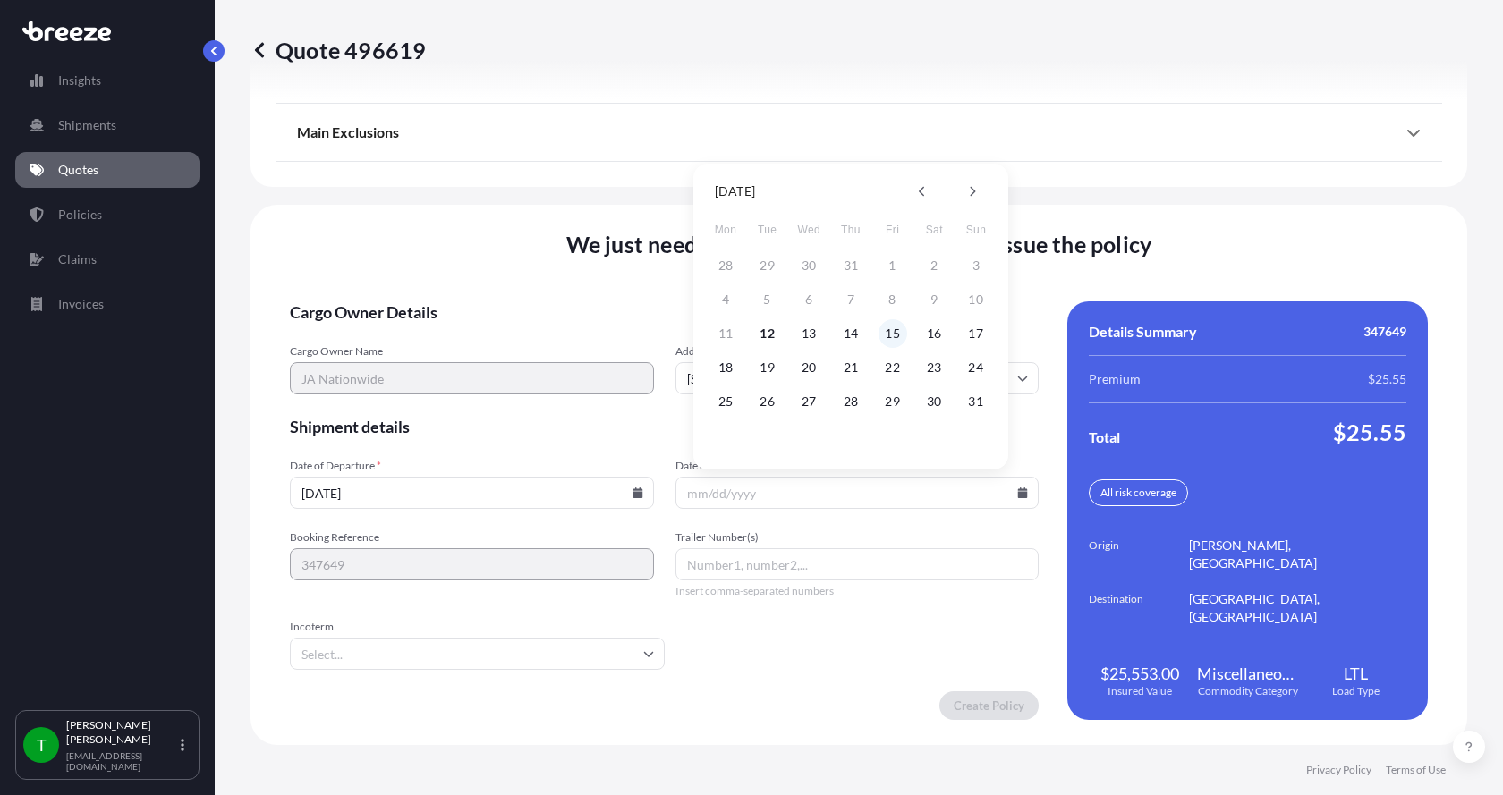
click at [894, 334] on button "15" at bounding box center [892, 333] width 29 height 29
type input "[DATE]"
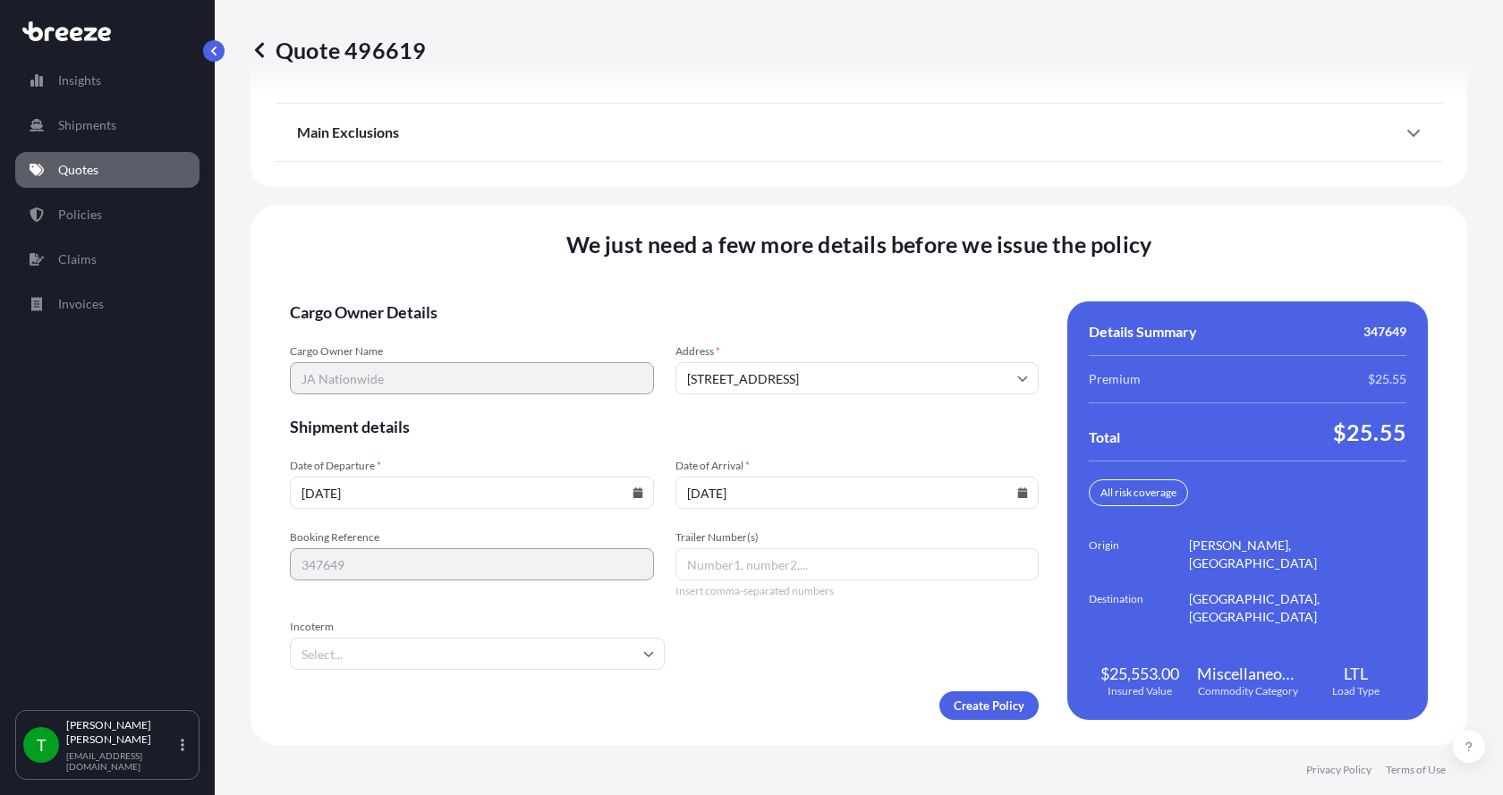
click at [893, 386] on button "15" at bounding box center [881, 394] width 21 height 16
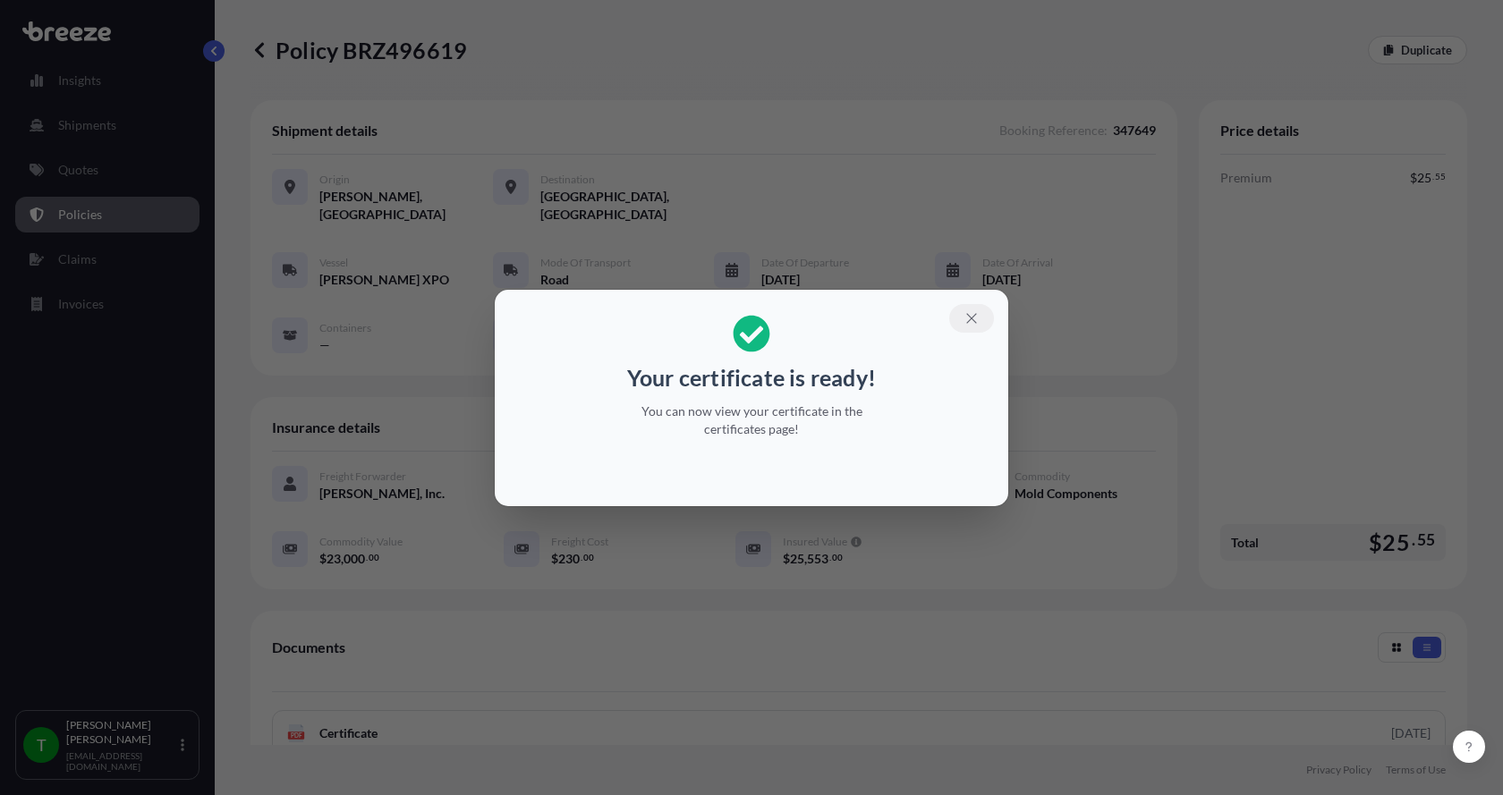
click at [981, 316] on button "button" at bounding box center [971, 318] width 45 height 29
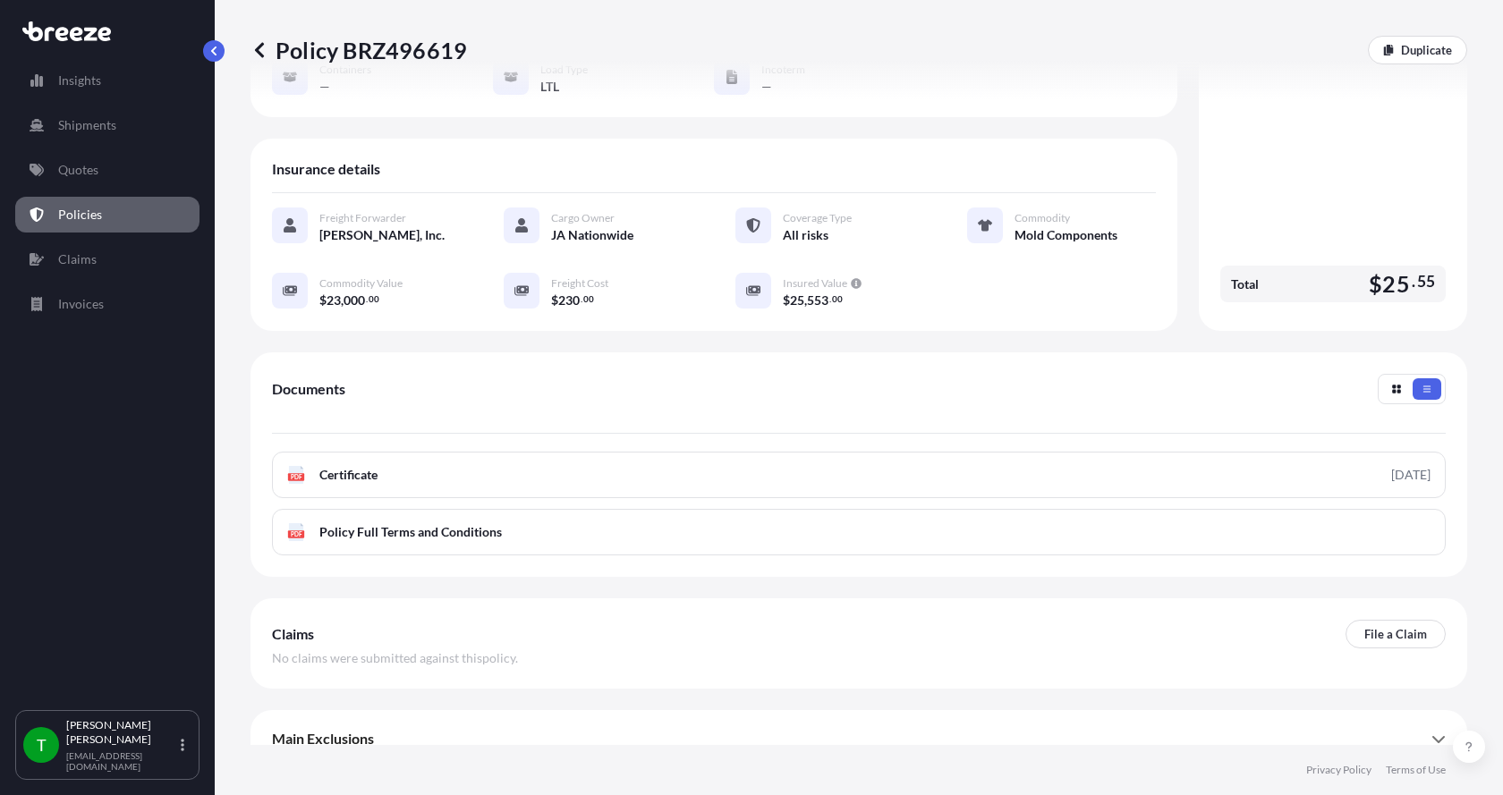
scroll to position [263, 0]
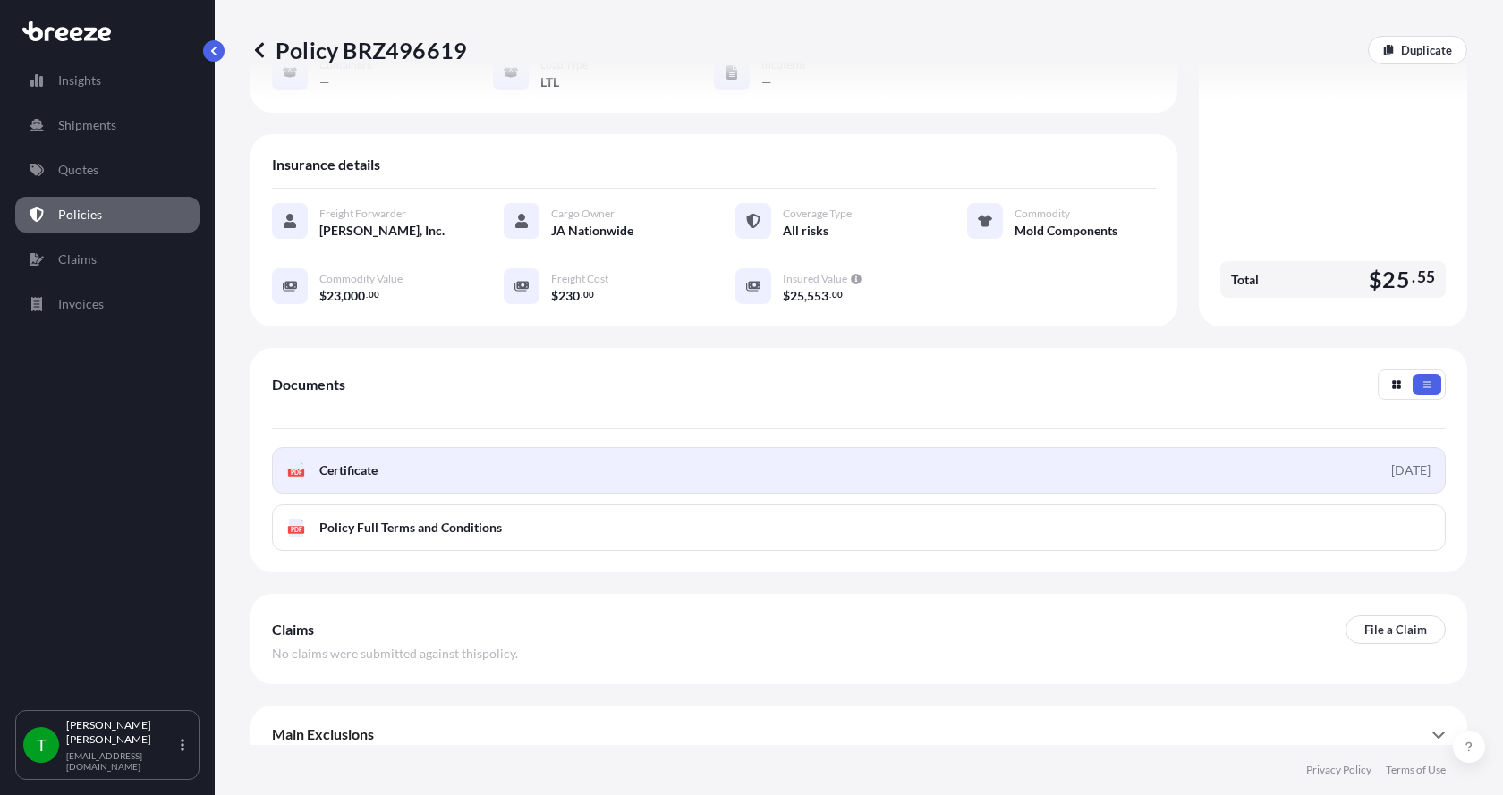
click at [296, 462] on icon at bounding box center [296, 471] width 15 height 18
